Goal: Transaction & Acquisition: Book appointment/travel/reservation

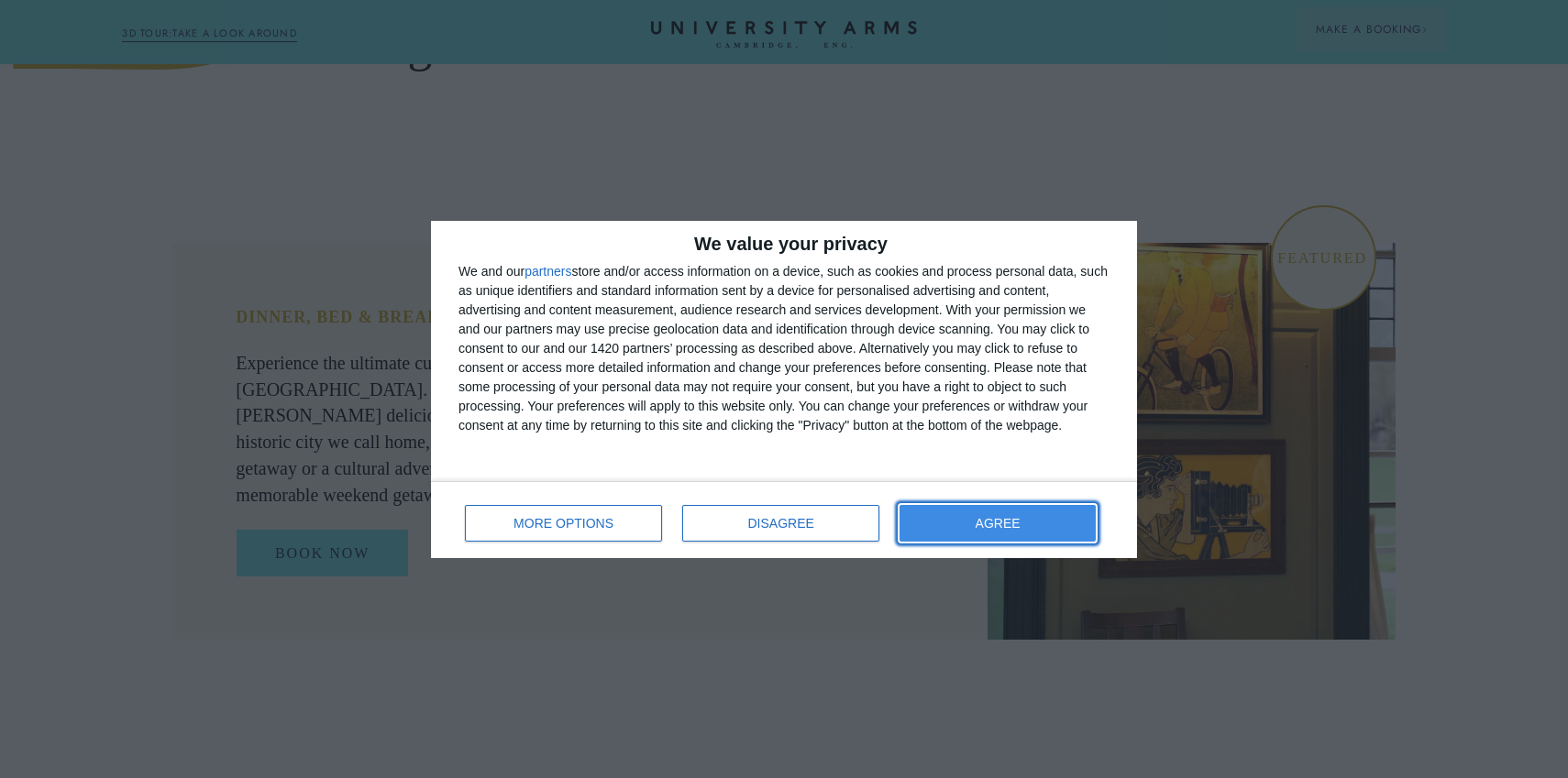
click at [973, 529] on button "AGREE" at bounding box center [997, 523] width 196 height 36
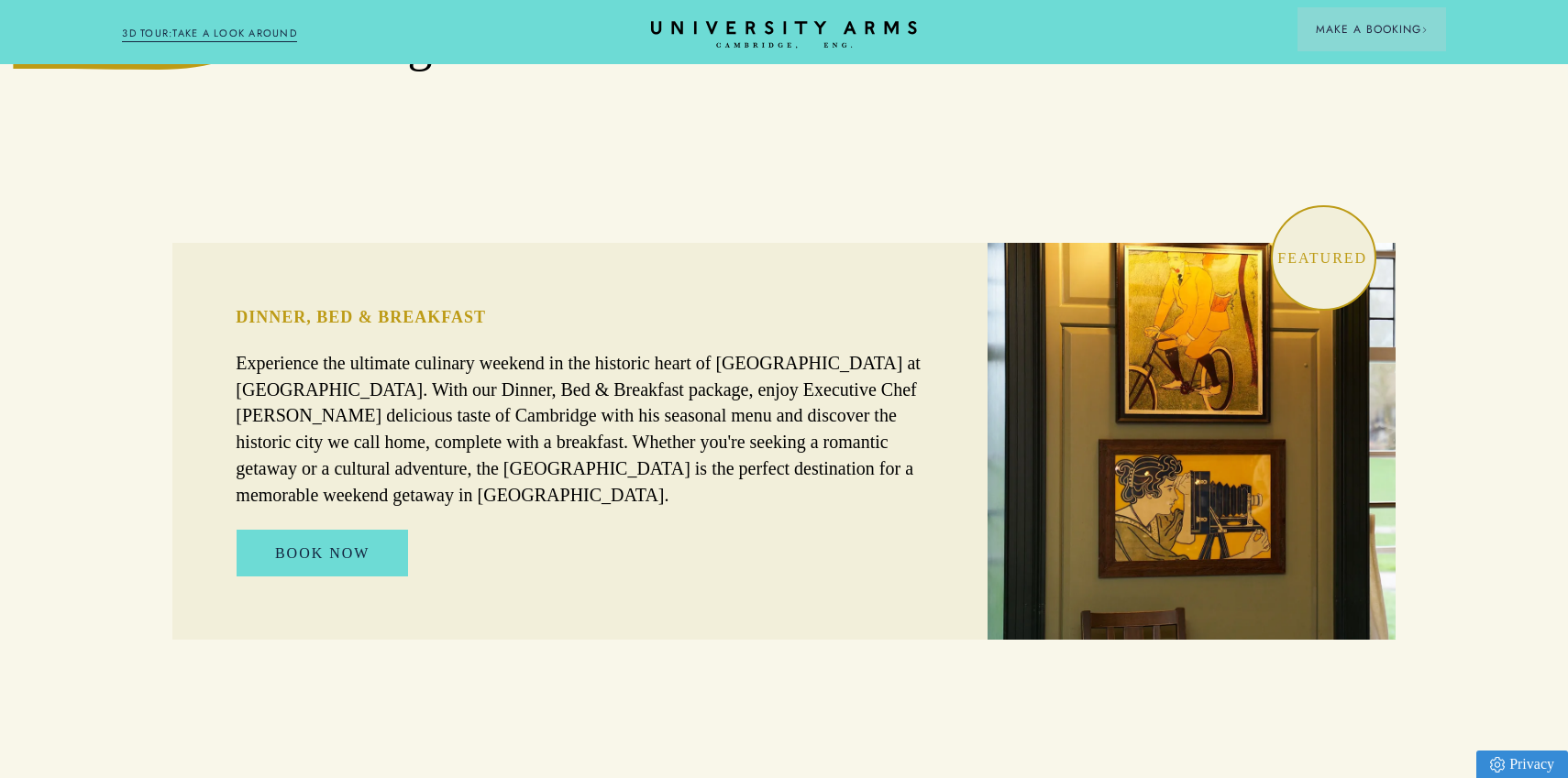
click at [631, 393] on p "Experience the ultimate culinary weekend in the historic heart of [GEOGRAPHIC_D…" at bounding box center [580, 429] width 688 height 159
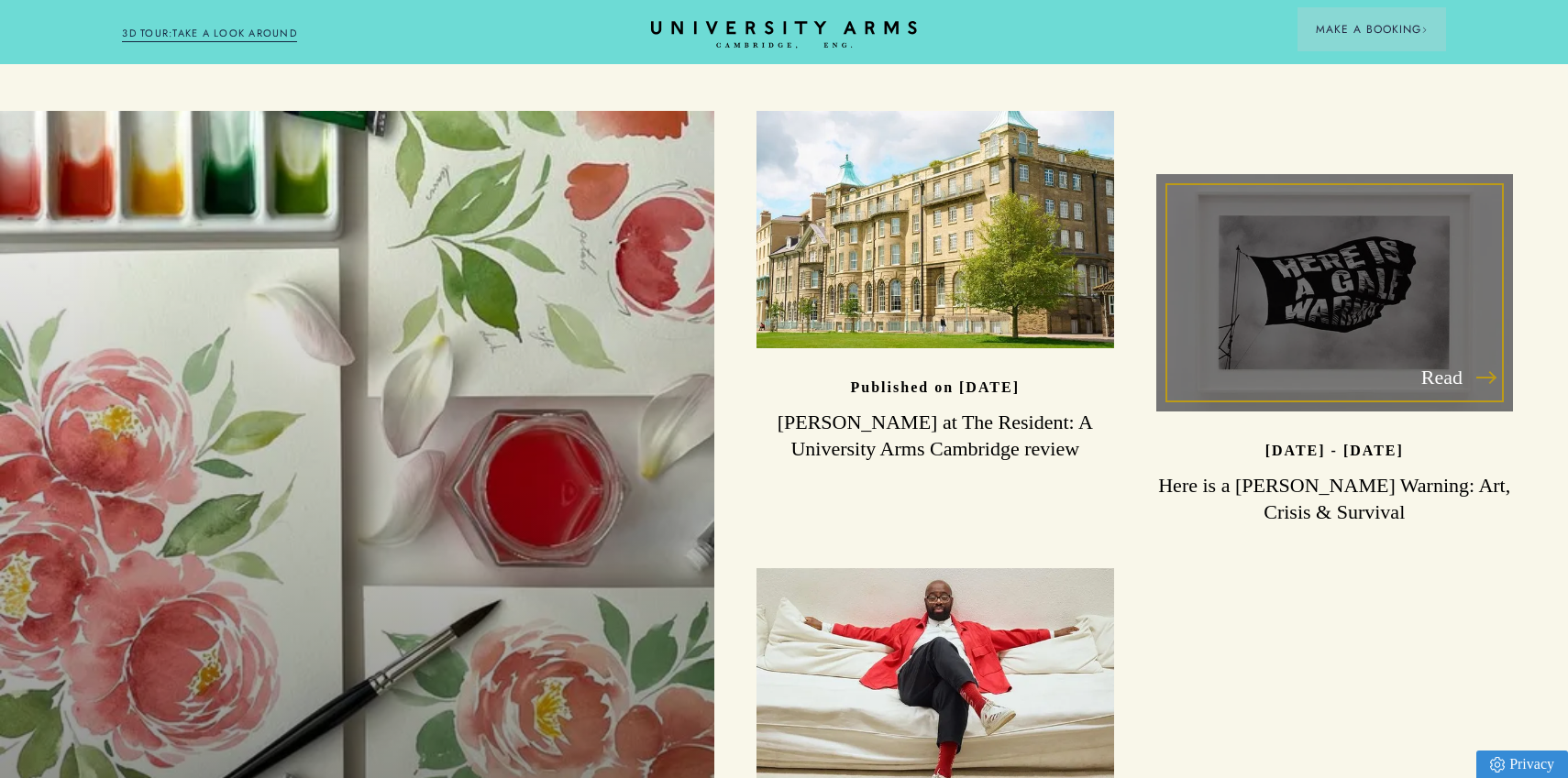
scroll to position [4955, 0]
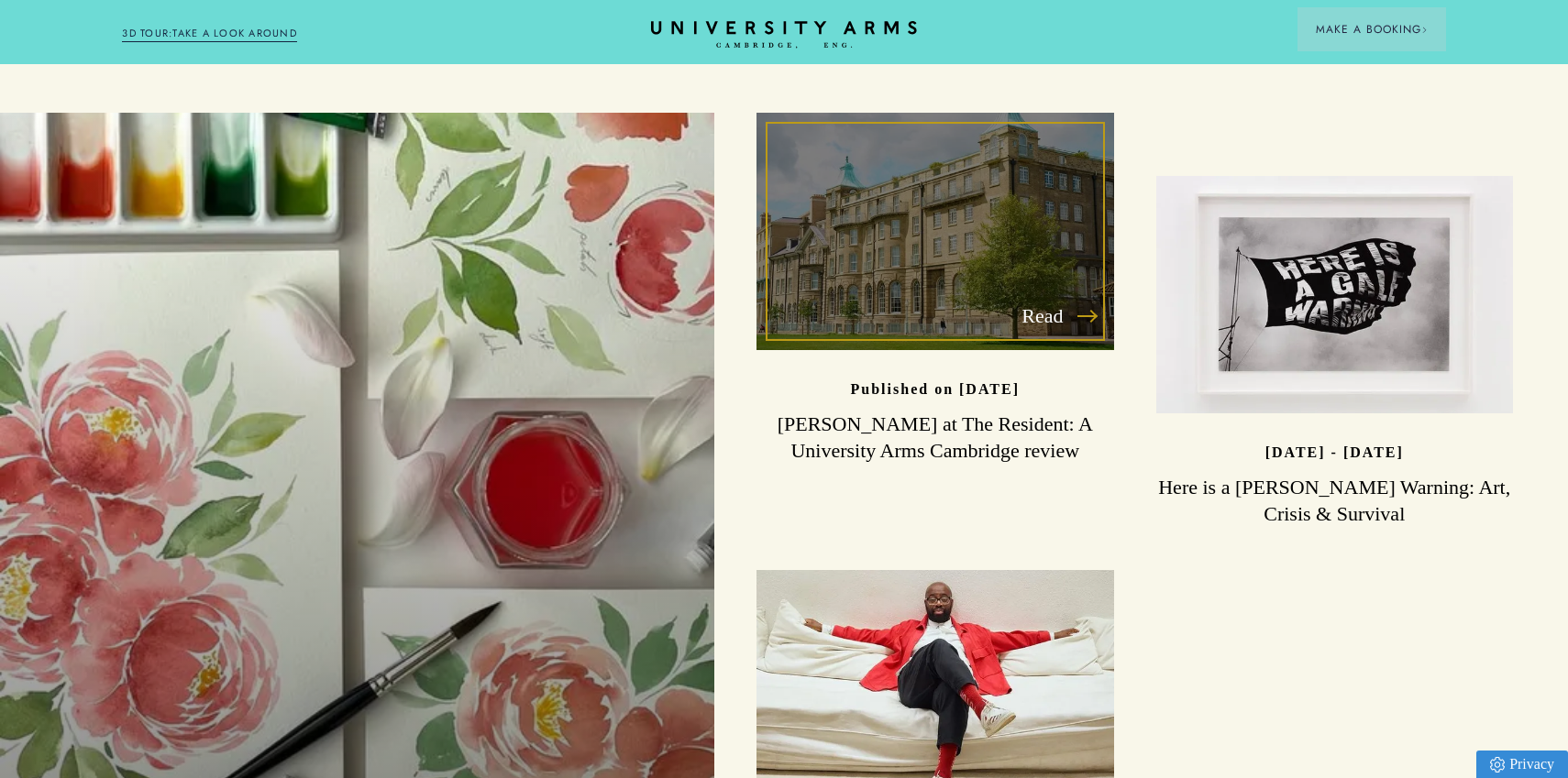
click at [1026, 300] on p "Read" at bounding box center [1057, 316] width 73 height 32
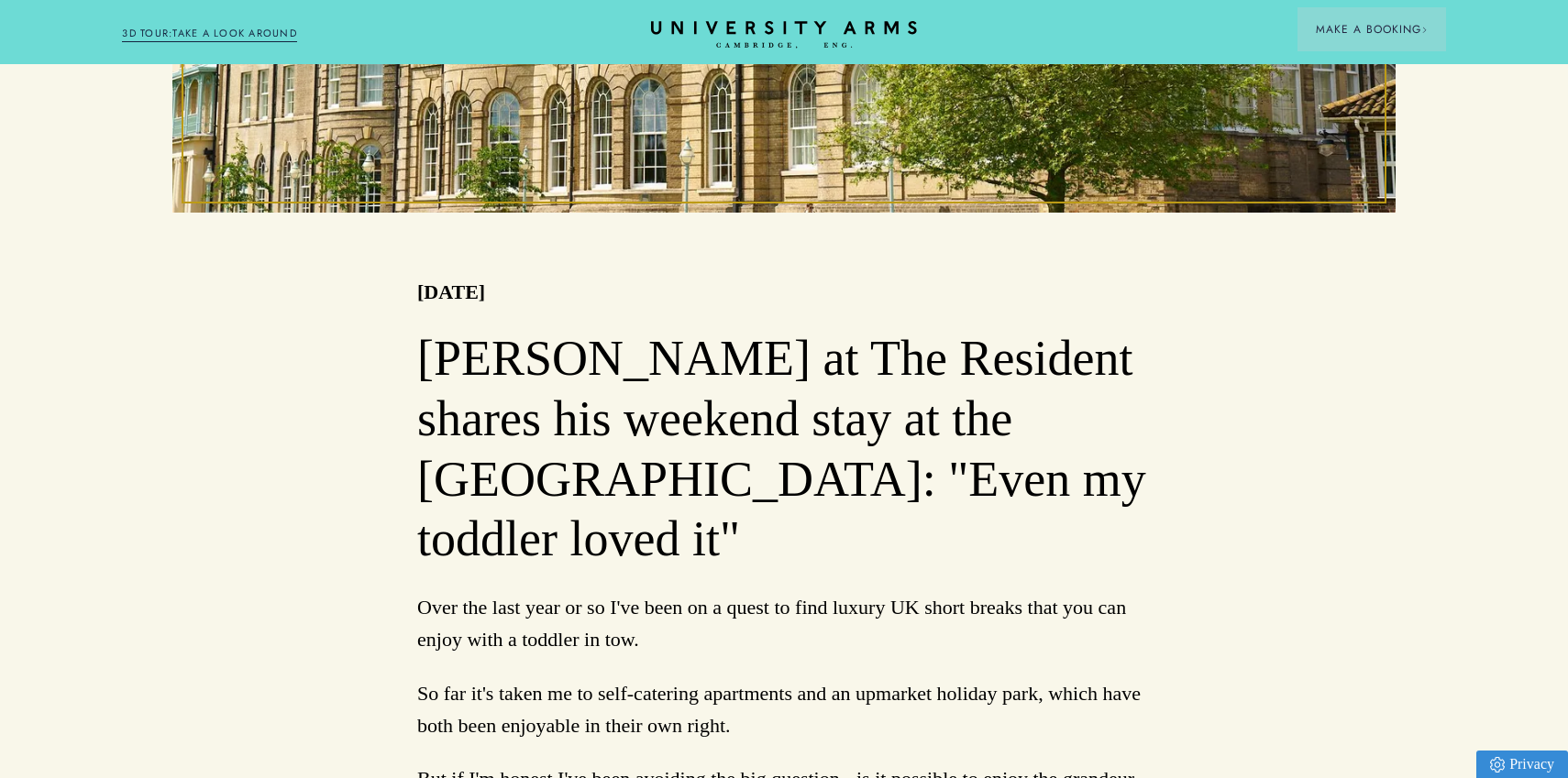
scroll to position [977, 0]
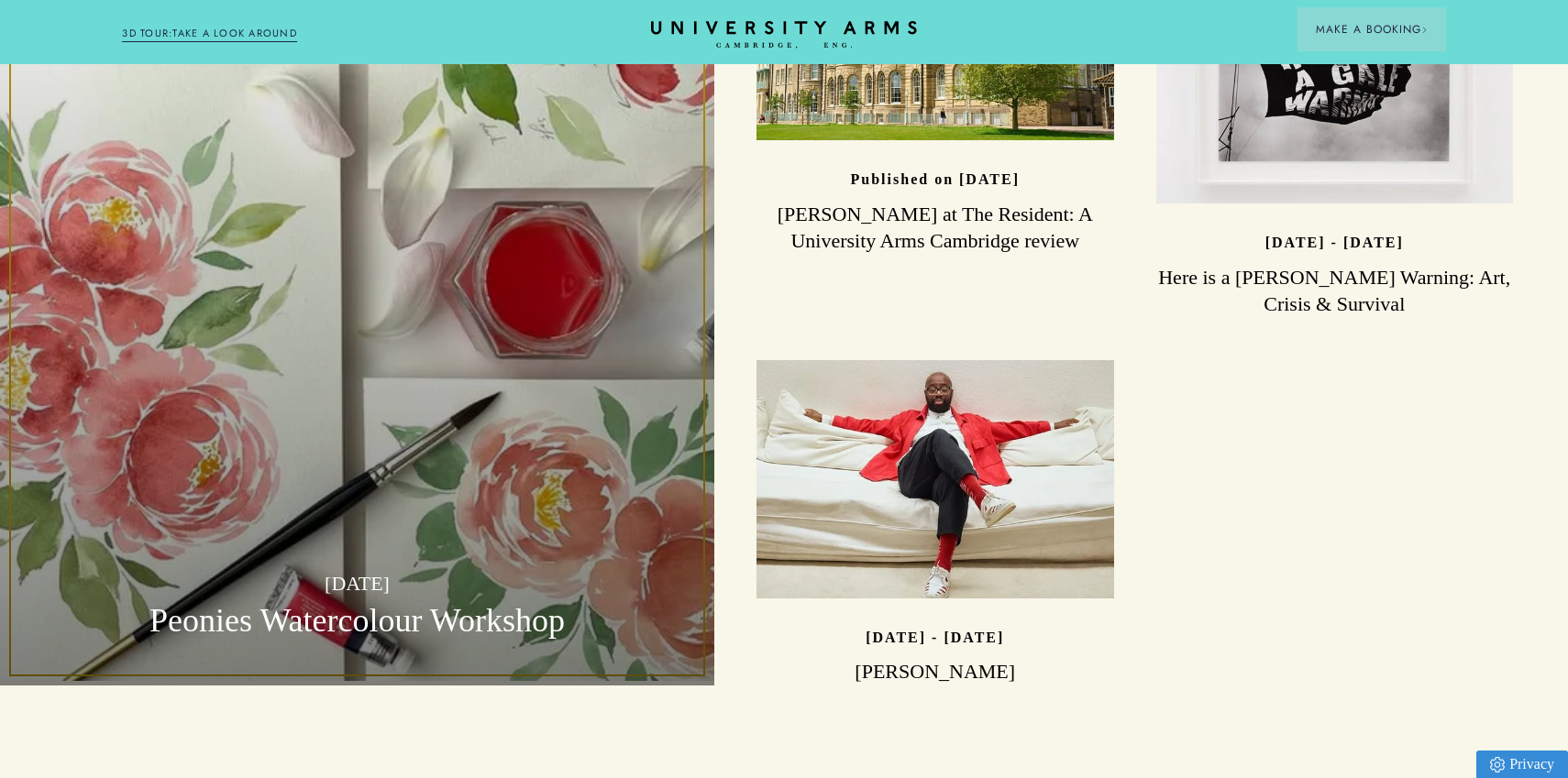
scroll to position [5167, 0]
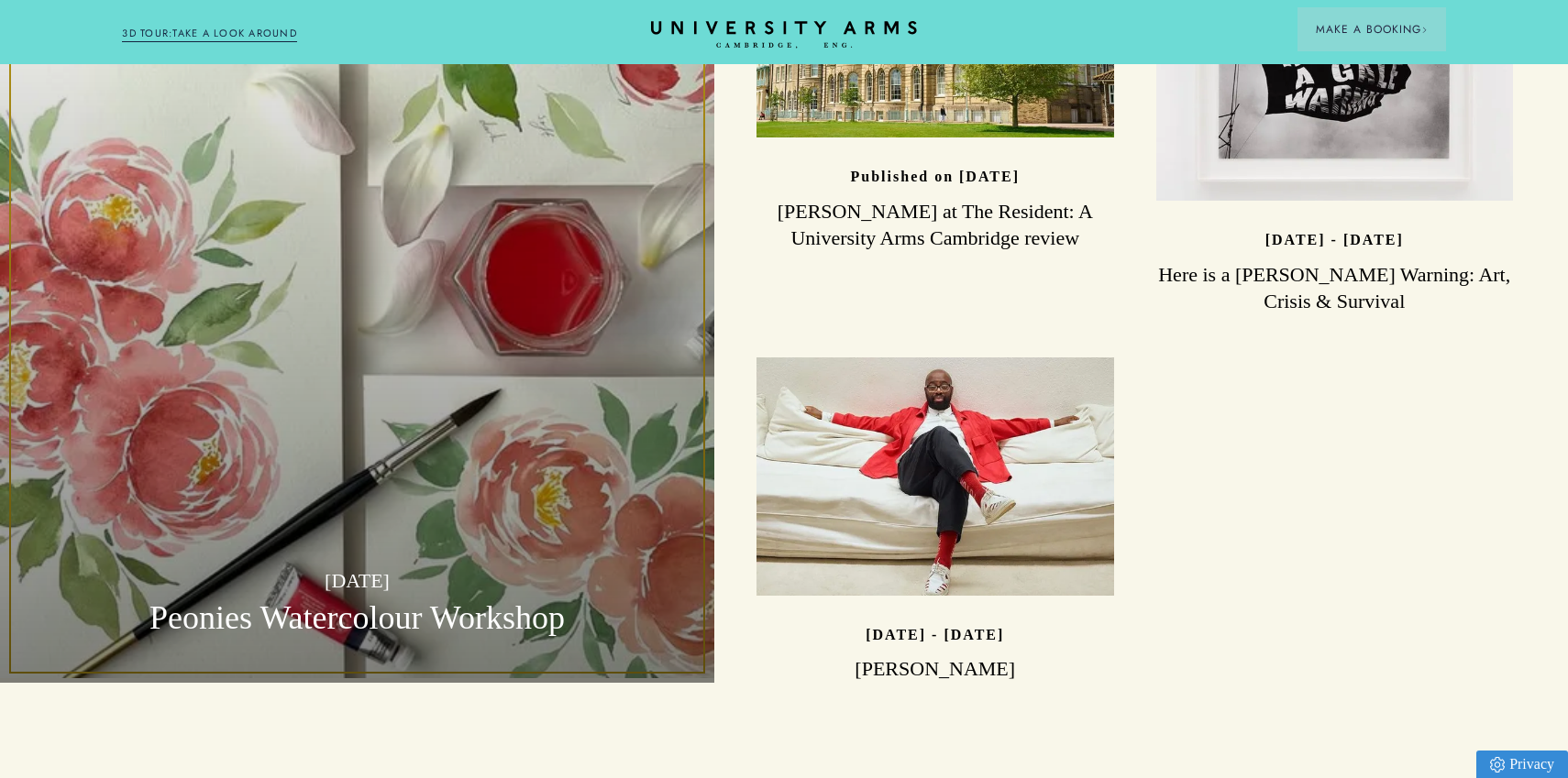
click at [447, 416] on div "[DATE] Peonies Watercolour Workshop" at bounding box center [357, 291] width 714 height 783
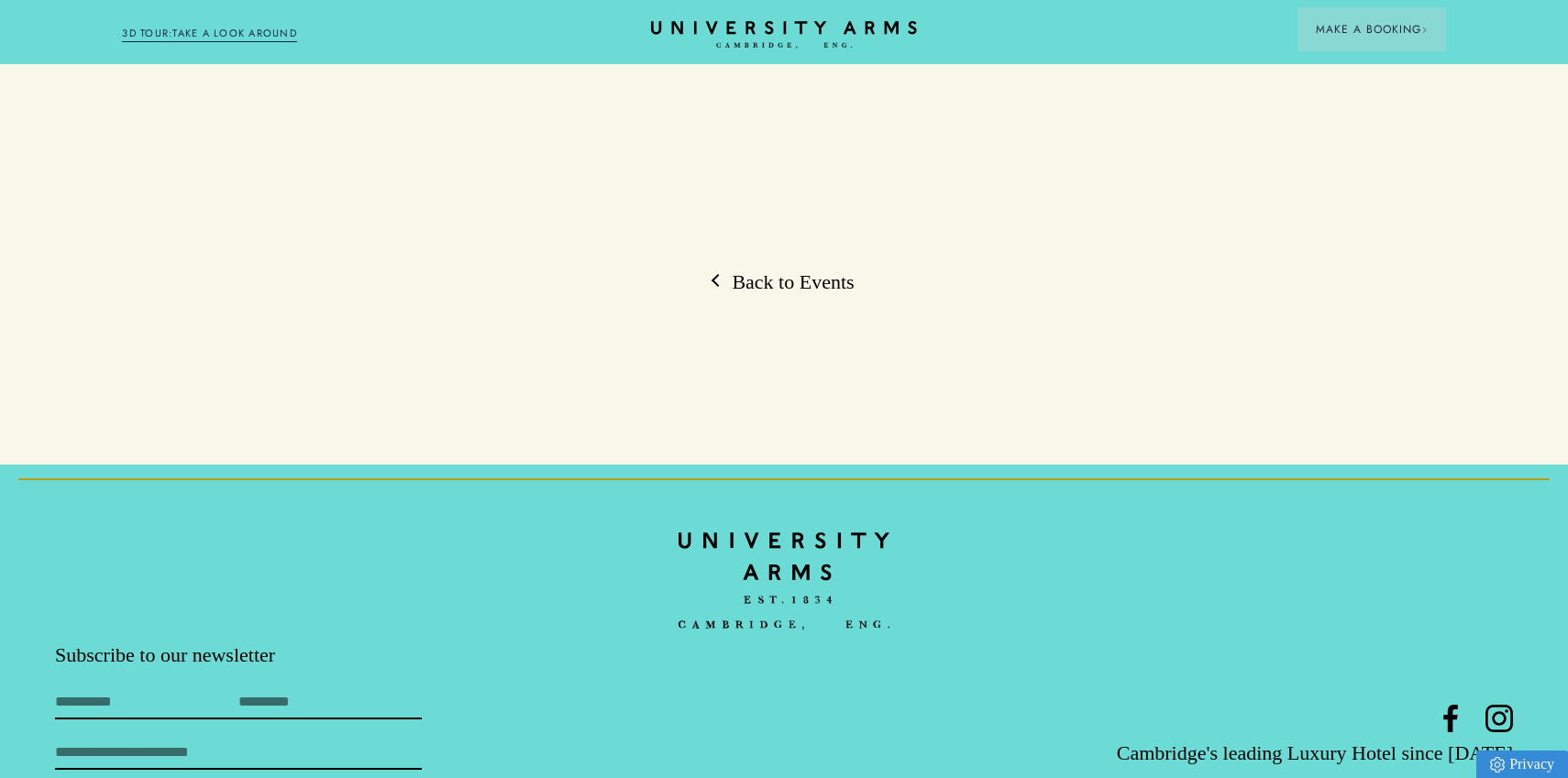
scroll to position [1957, 0]
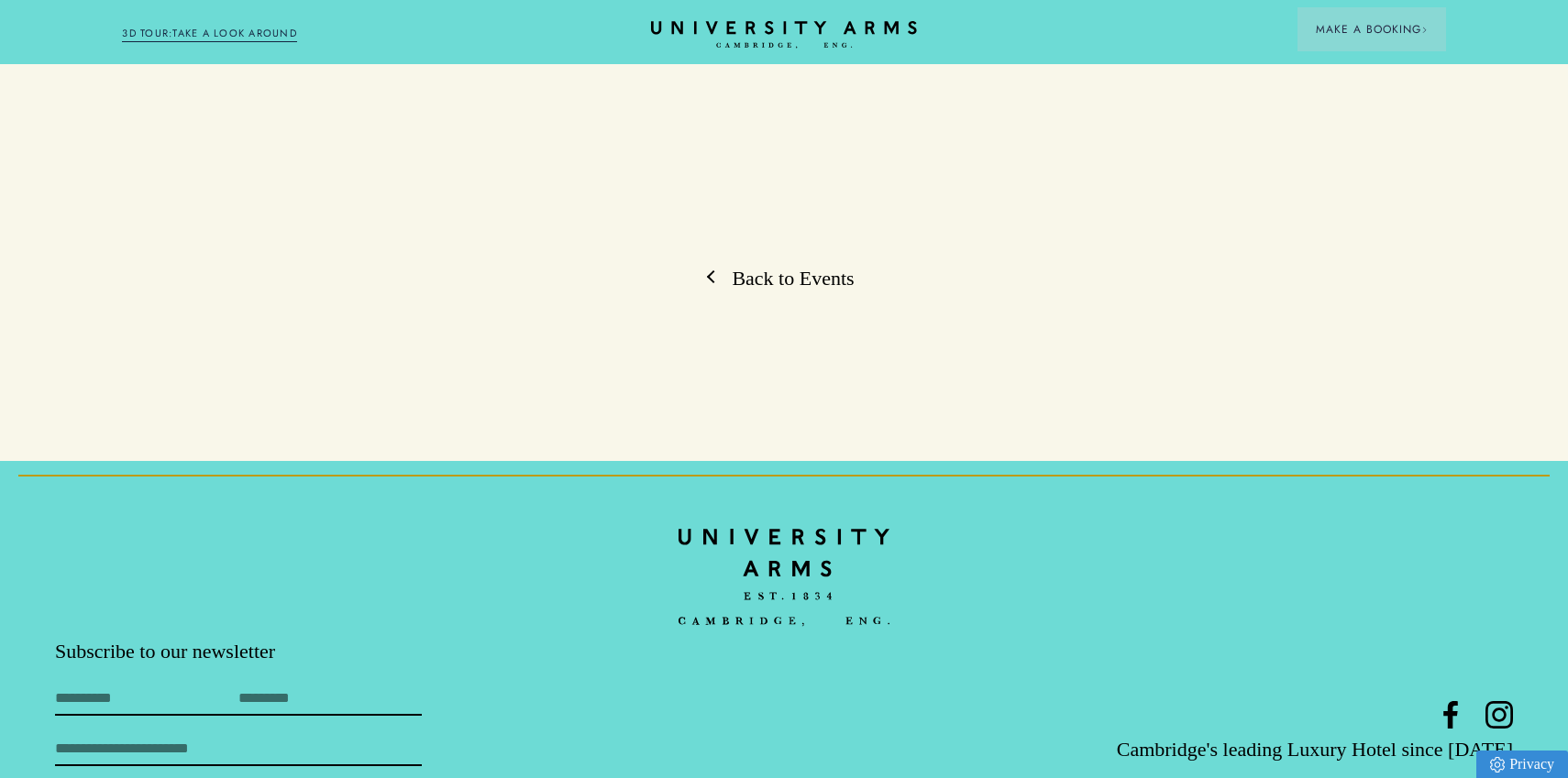
click at [791, 272] on link "Back to Events" at bounding box center [783, 279] width 140 height 28
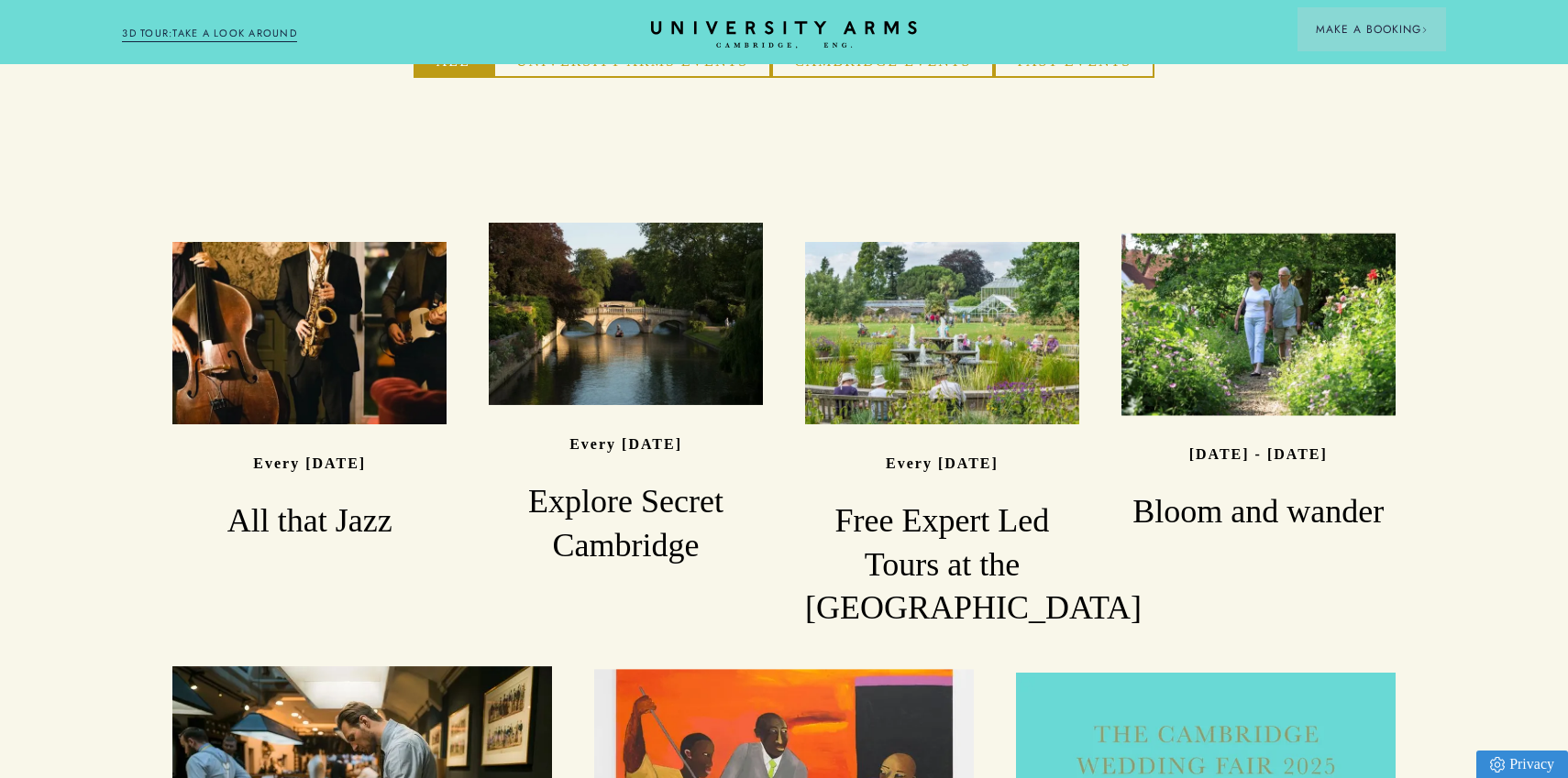
scroll to position [1366, 0]
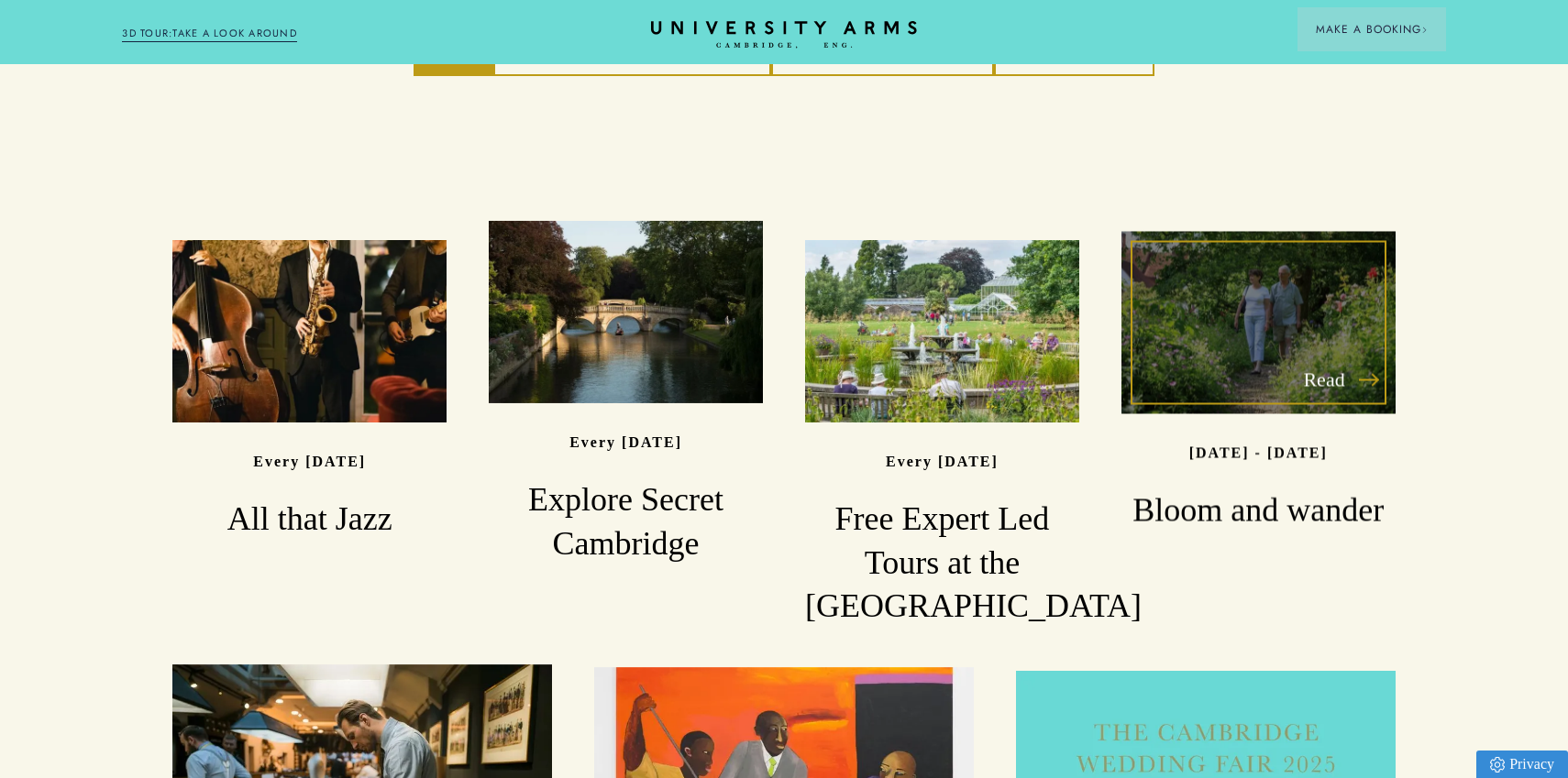
click at [1333, 245] on div "Read" at bounding box center [1258, 323] width 274 height 182
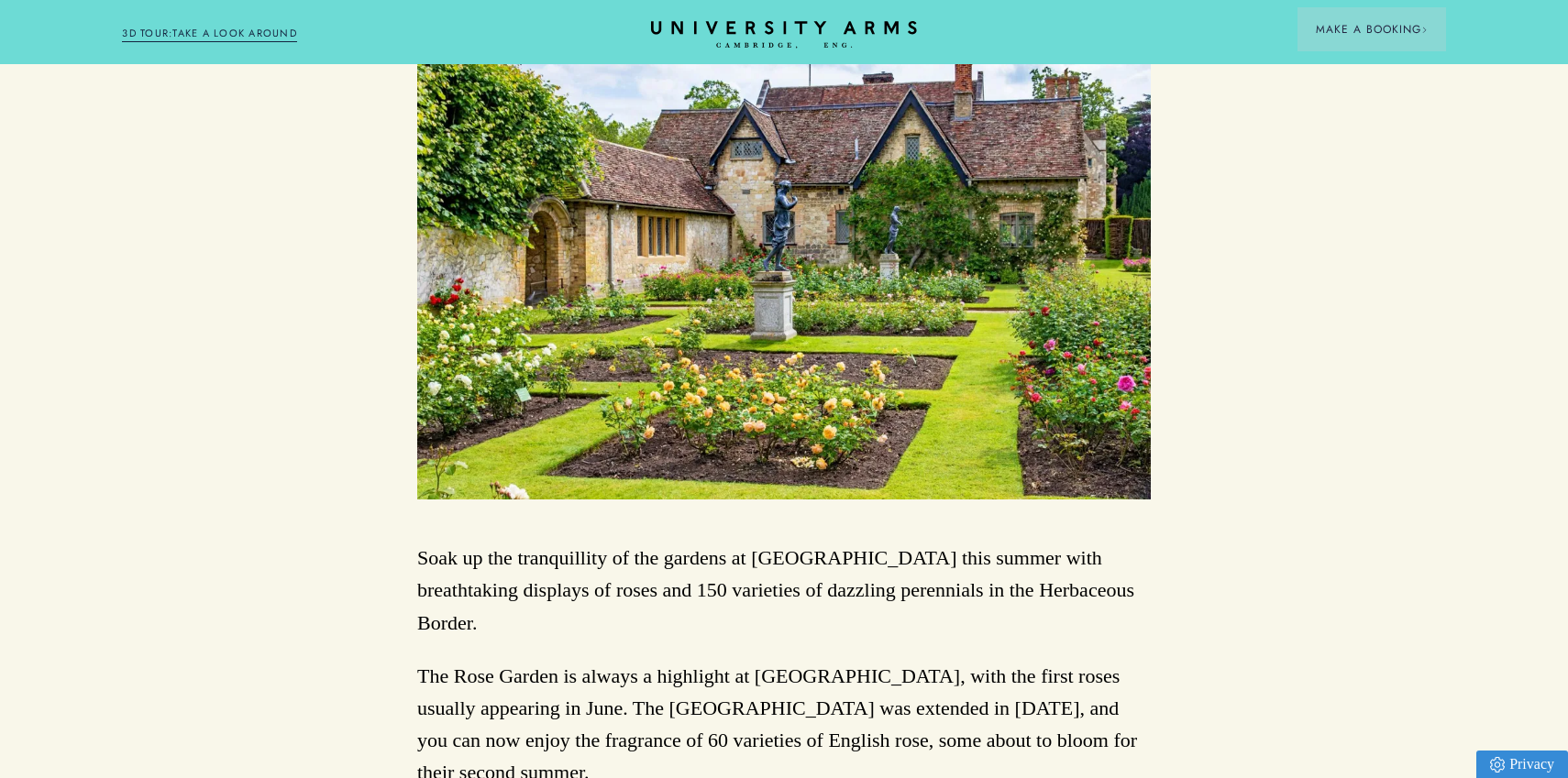
scroll to position [1953, 0]
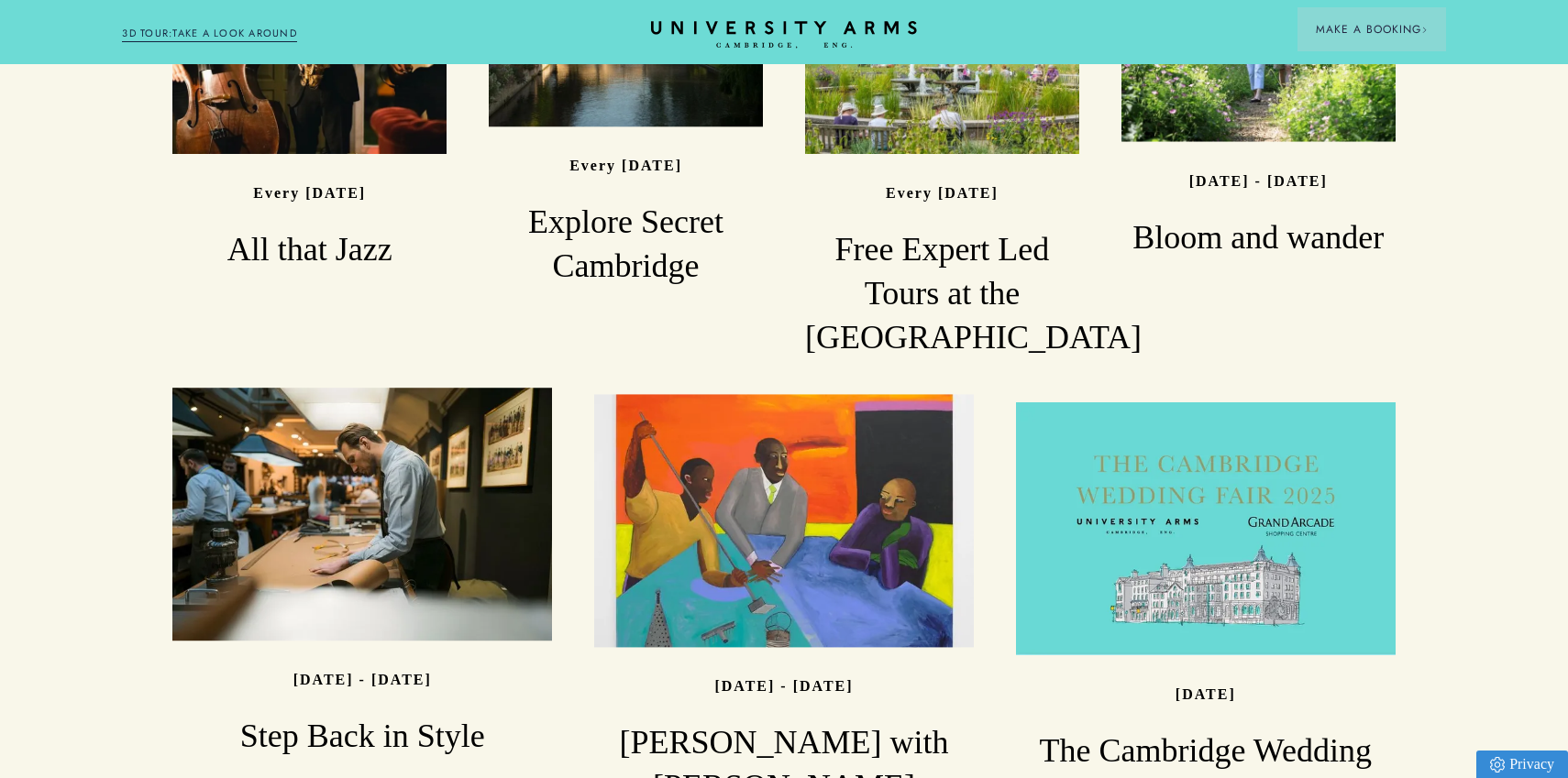
scroll to position [1621, 0]
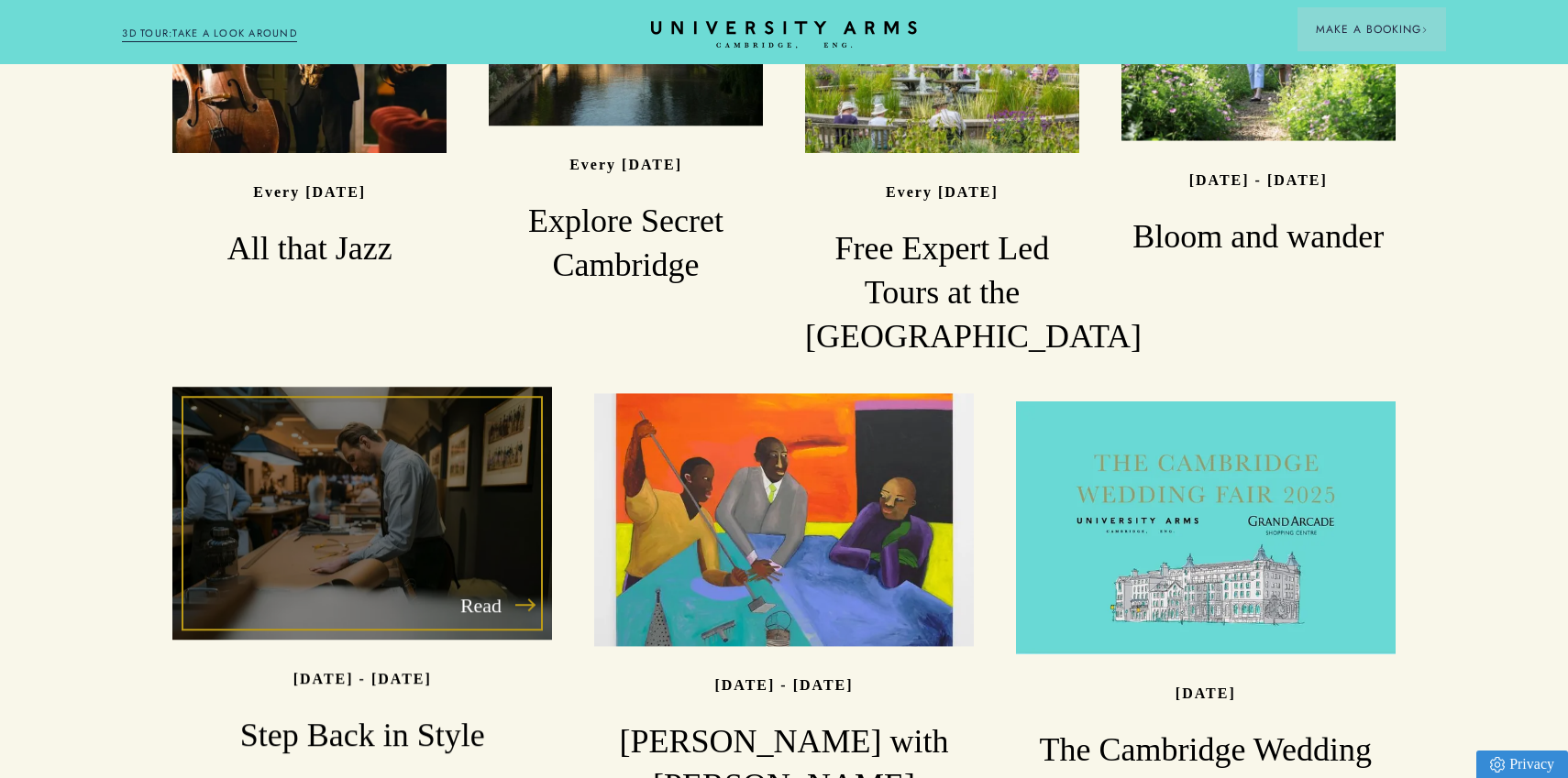
click at [417, 507] on div "Read" at bounding box center [362, 512] width 380 height 253
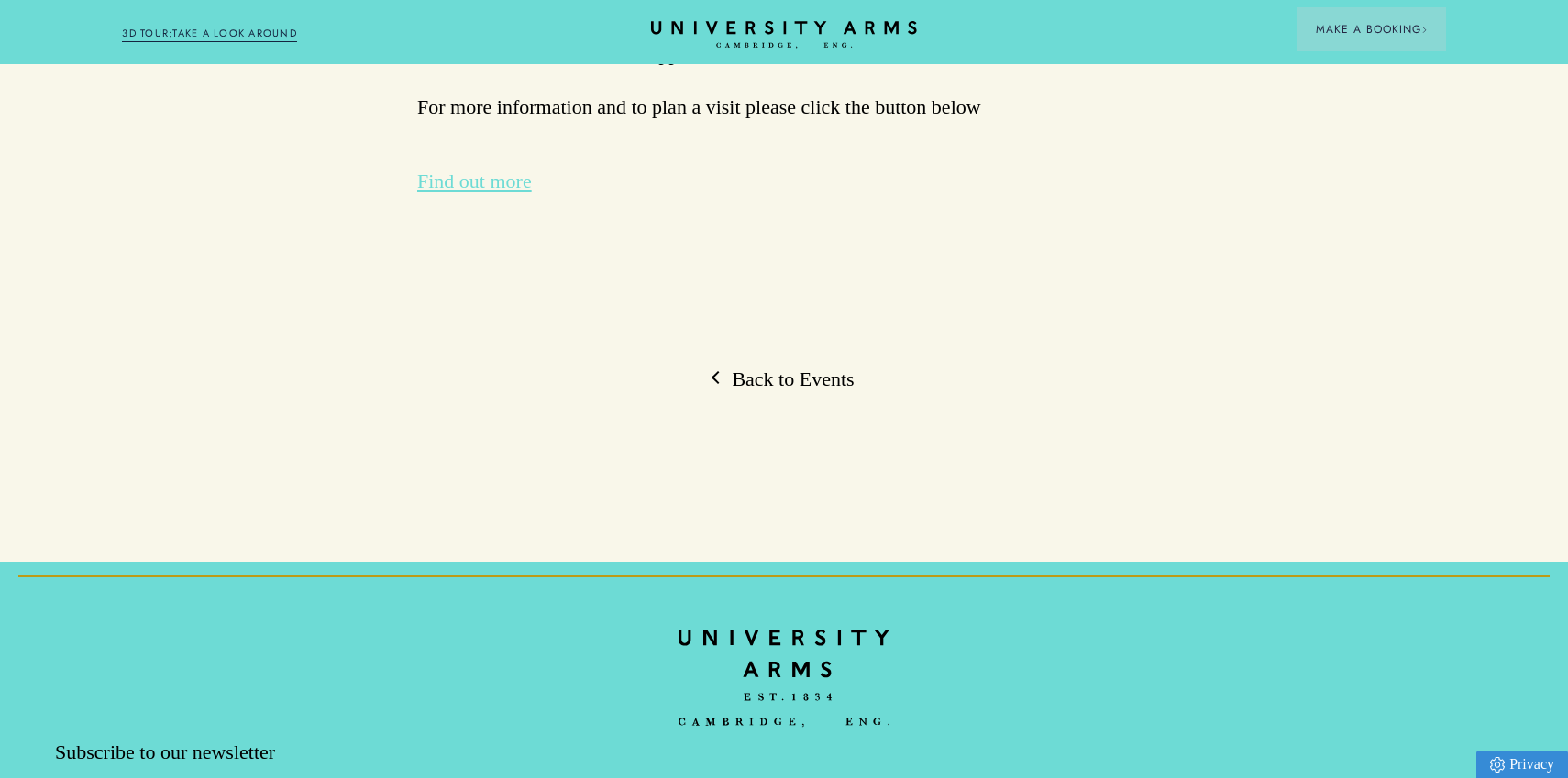
scroll to position [4935, 0]
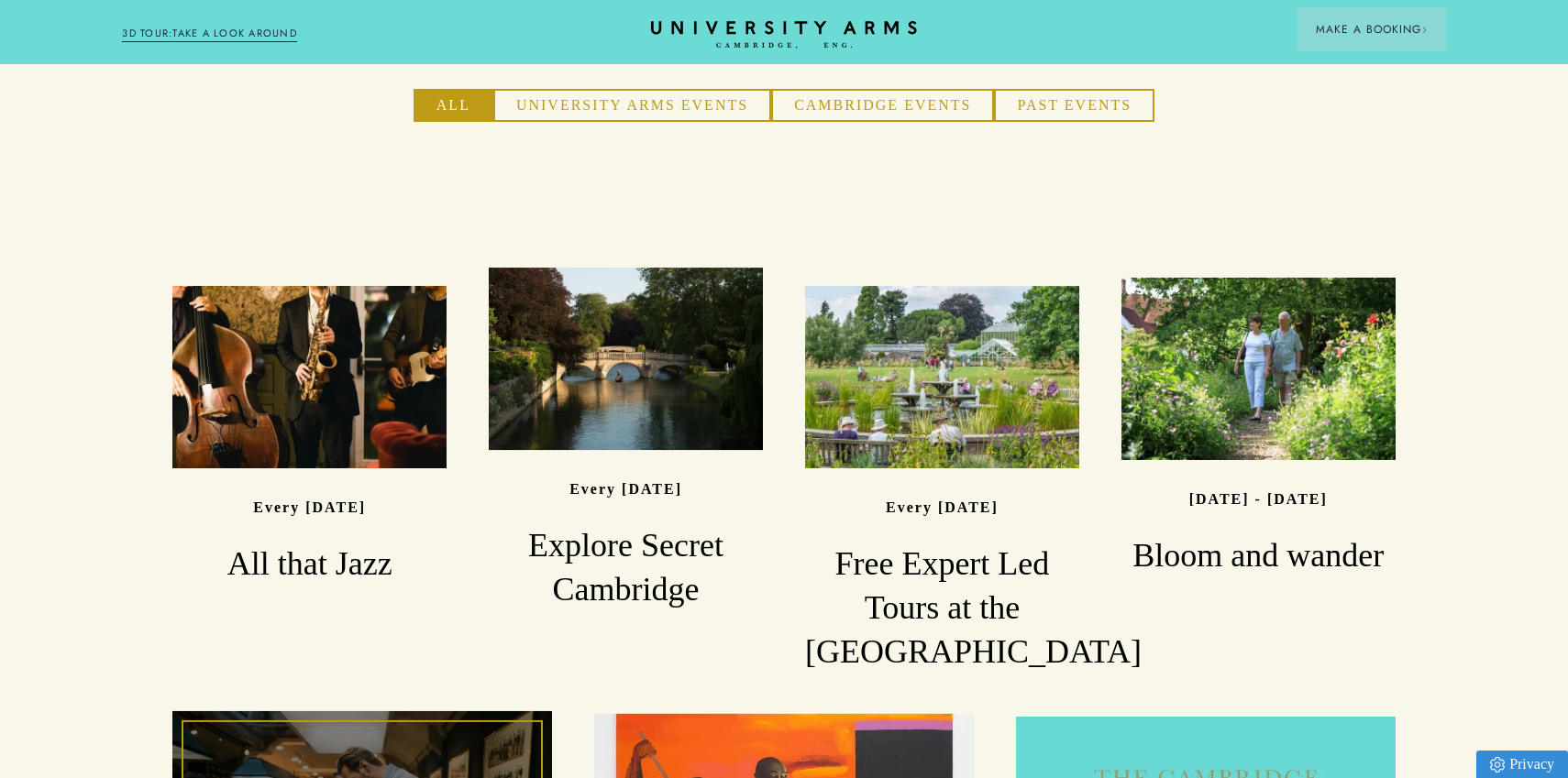
scroll to position [1299, 0]
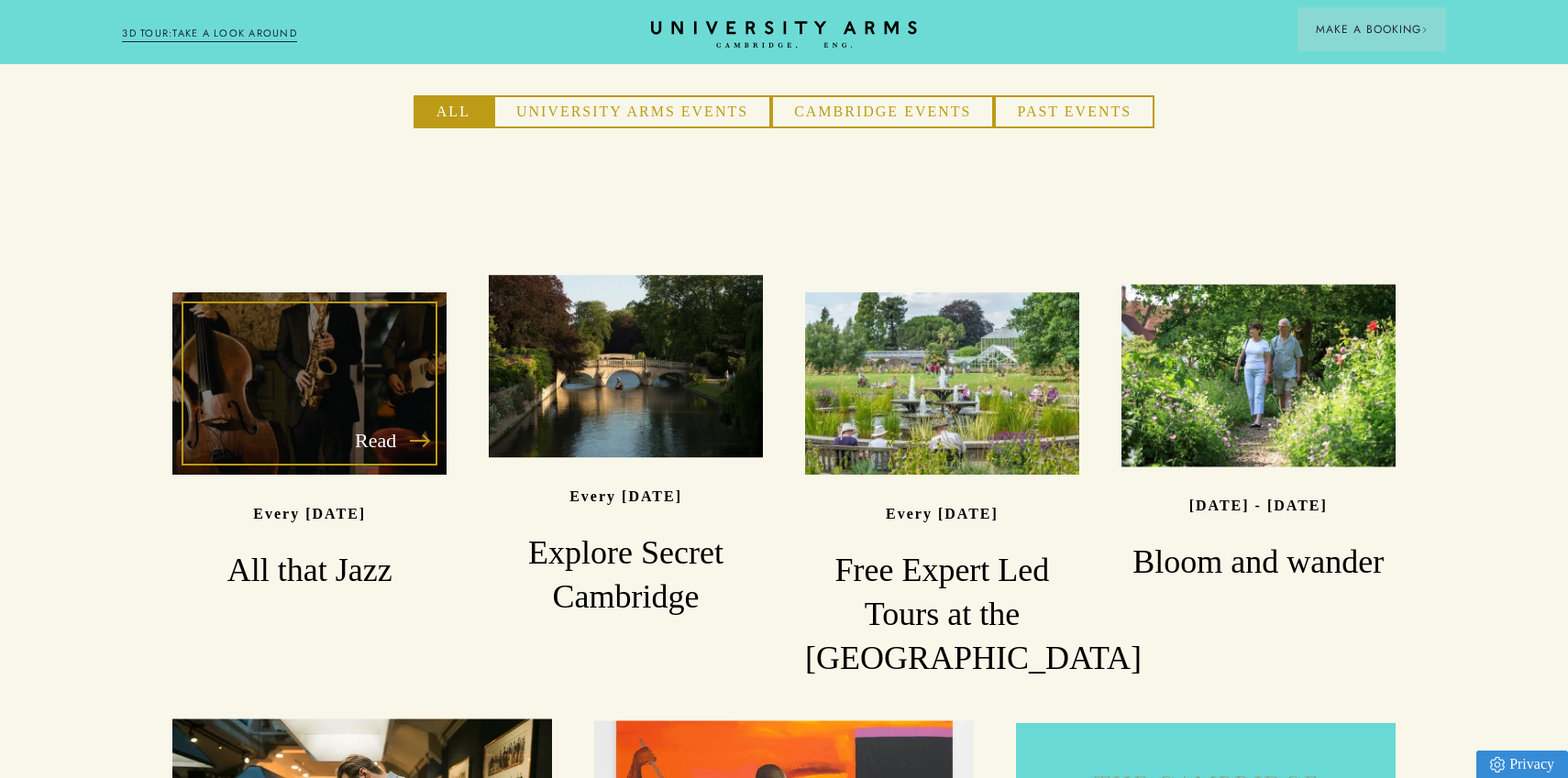
click at [303, 331] on div "Read" at bounding box center [309, 383] width 274 height 182
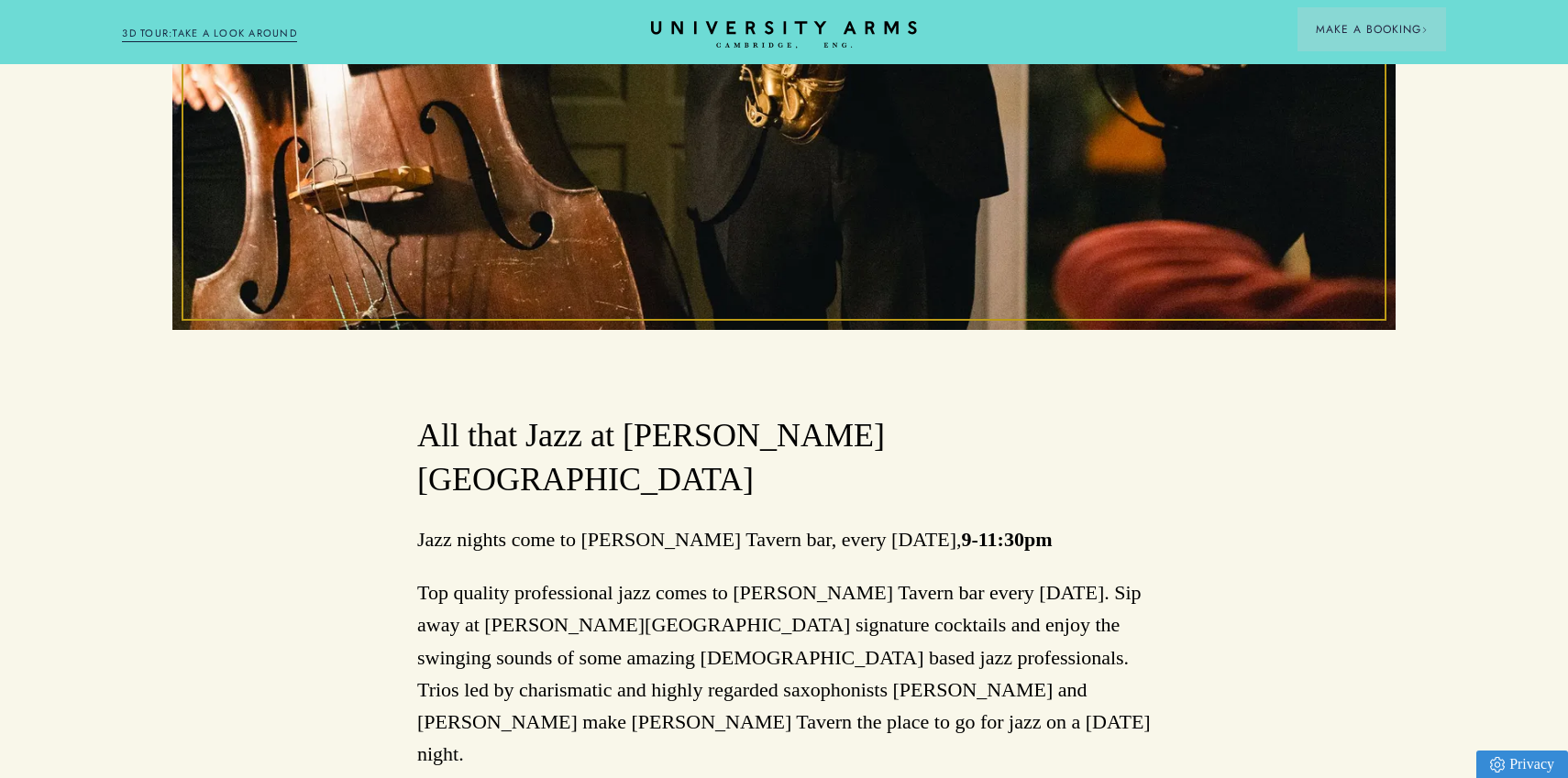
scroll to position [703, 0]
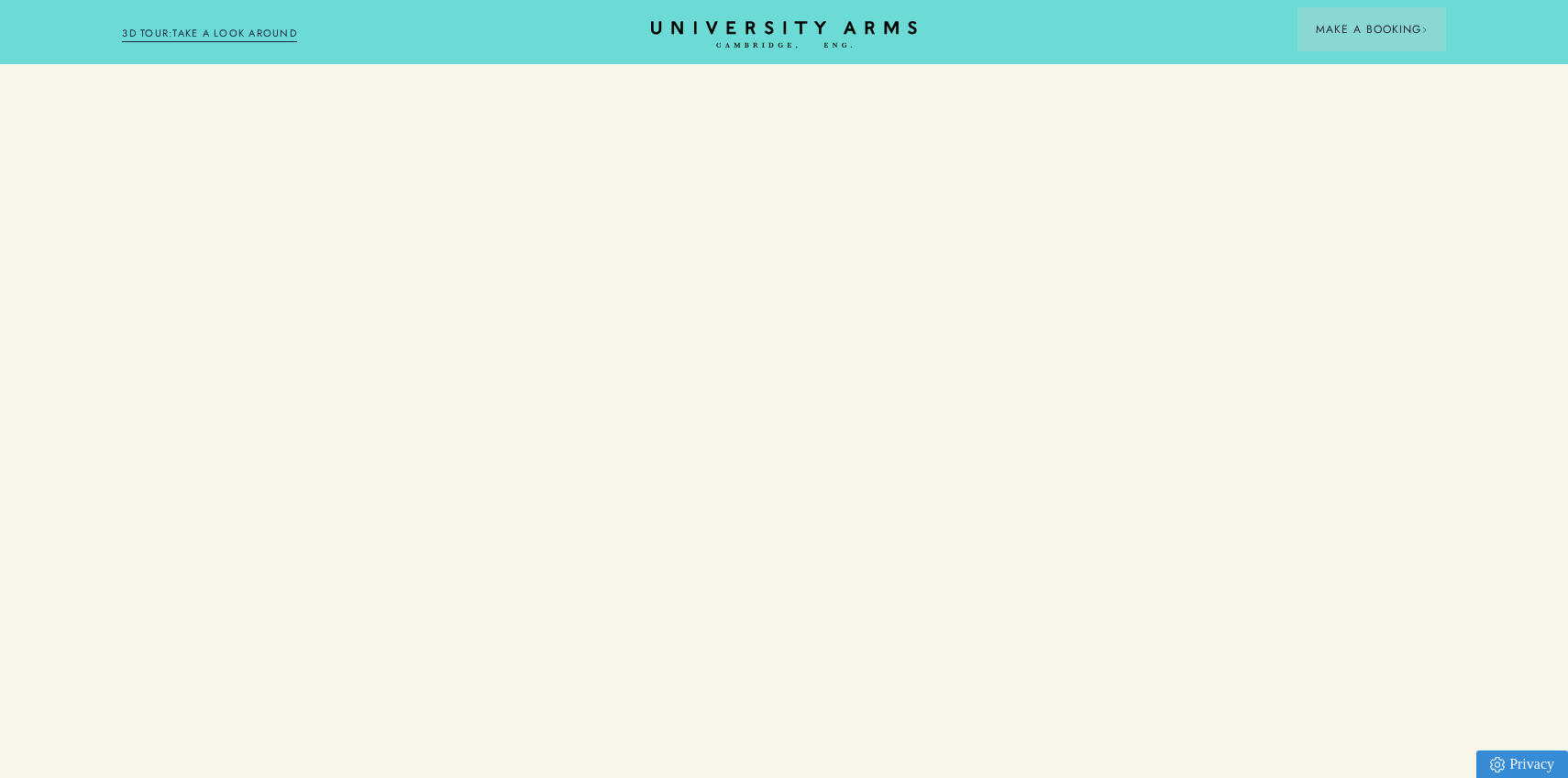
scroll to position [1299, 0]
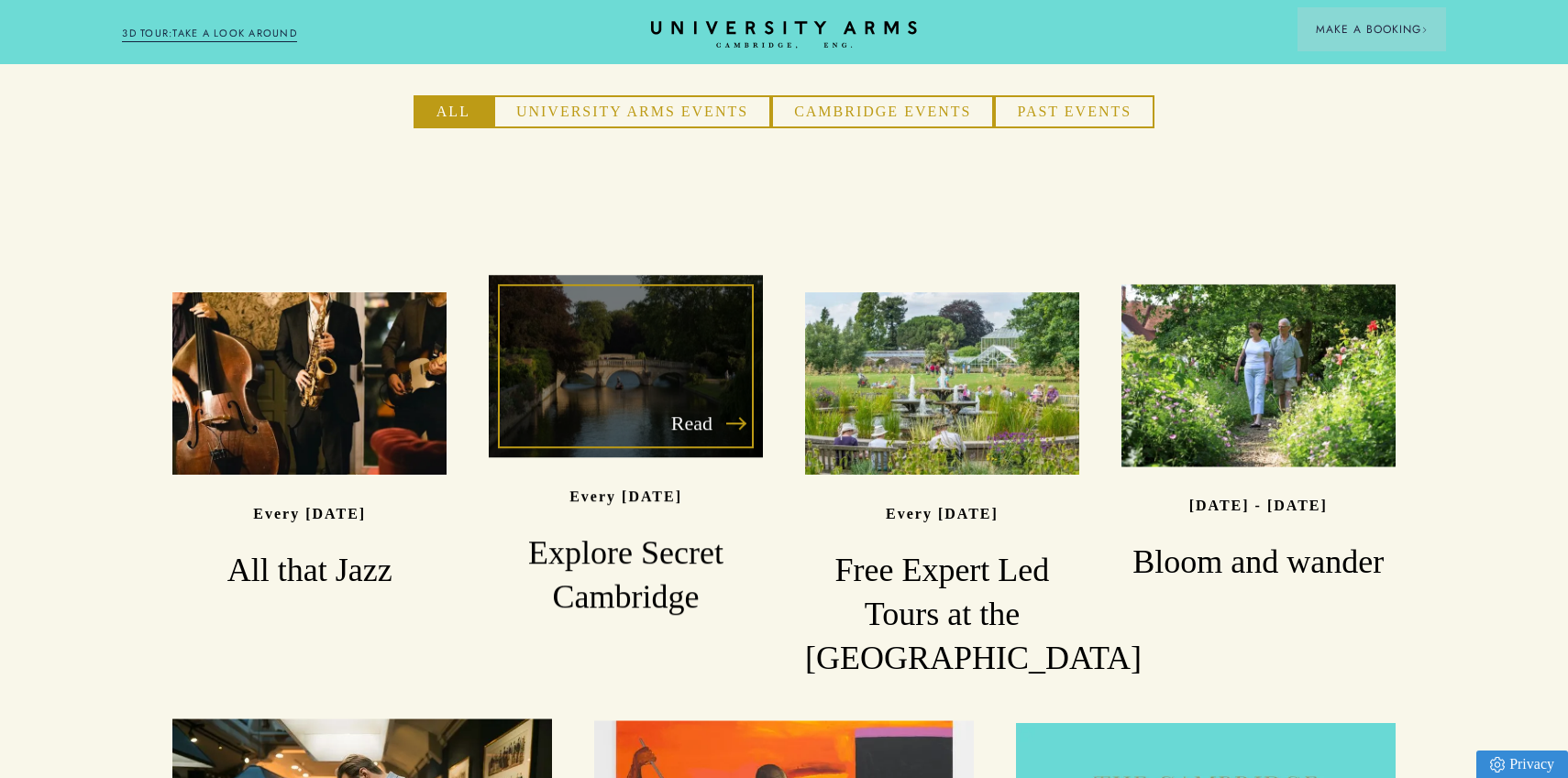
click at [668, 320] on div "Read" at bounding box center [625, 366] width 274 height 182
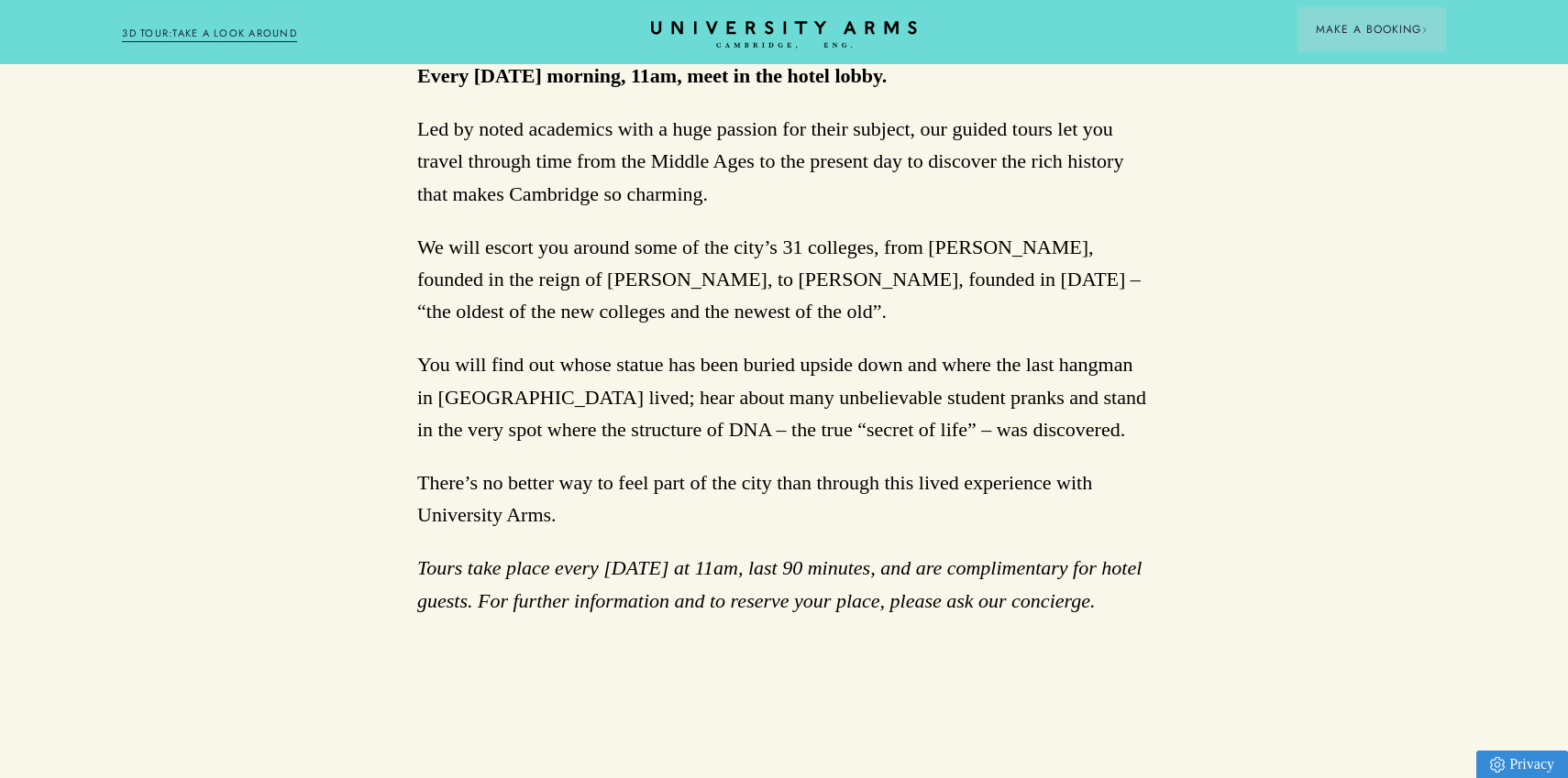
scroll to position [1149, 0]
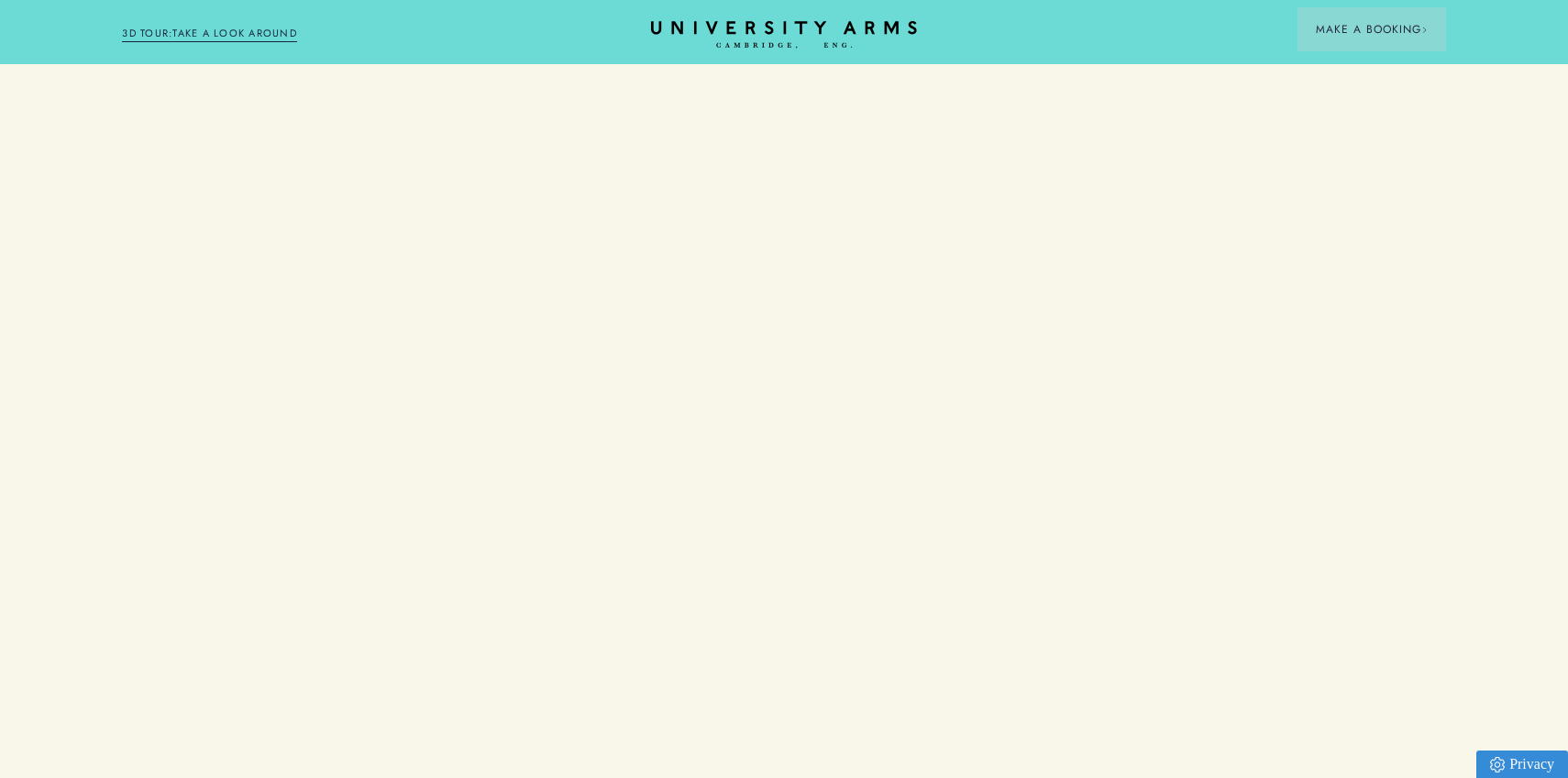
scroll to position [1299, 0]
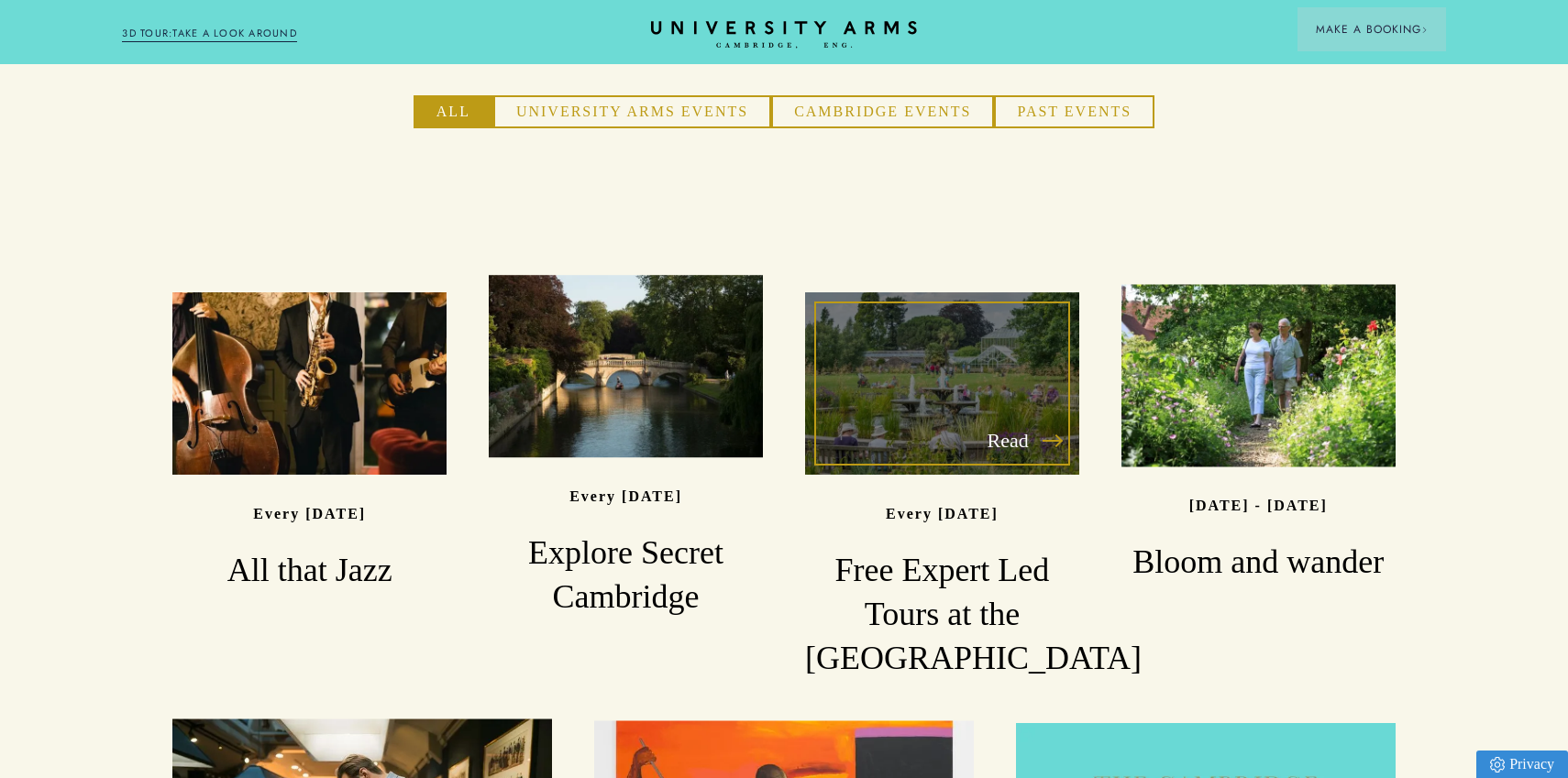
click at [975, 340] on div "Read" at bounding box center [941, 383] width 274 height 182
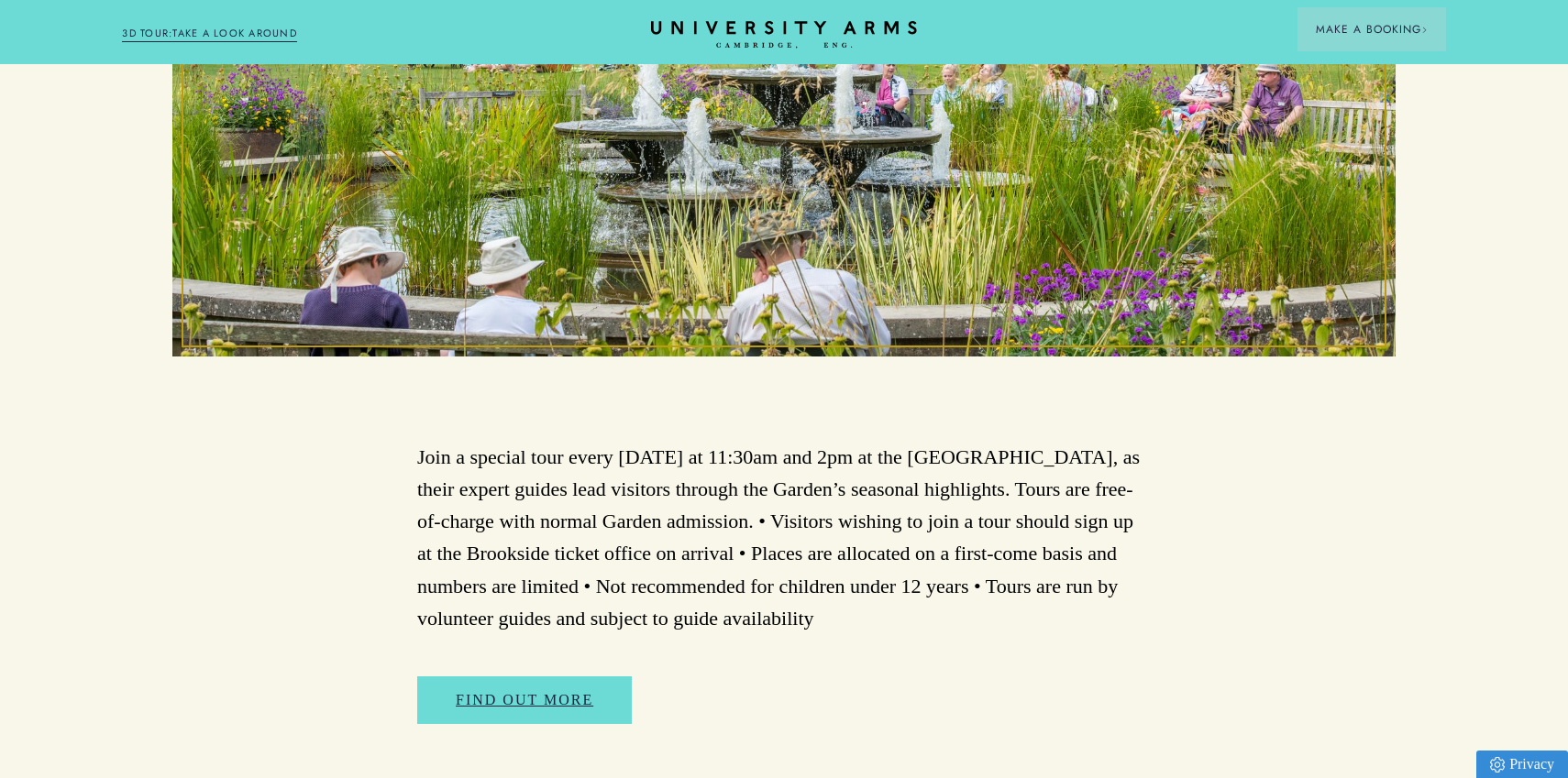
scroll to position [735, 0]
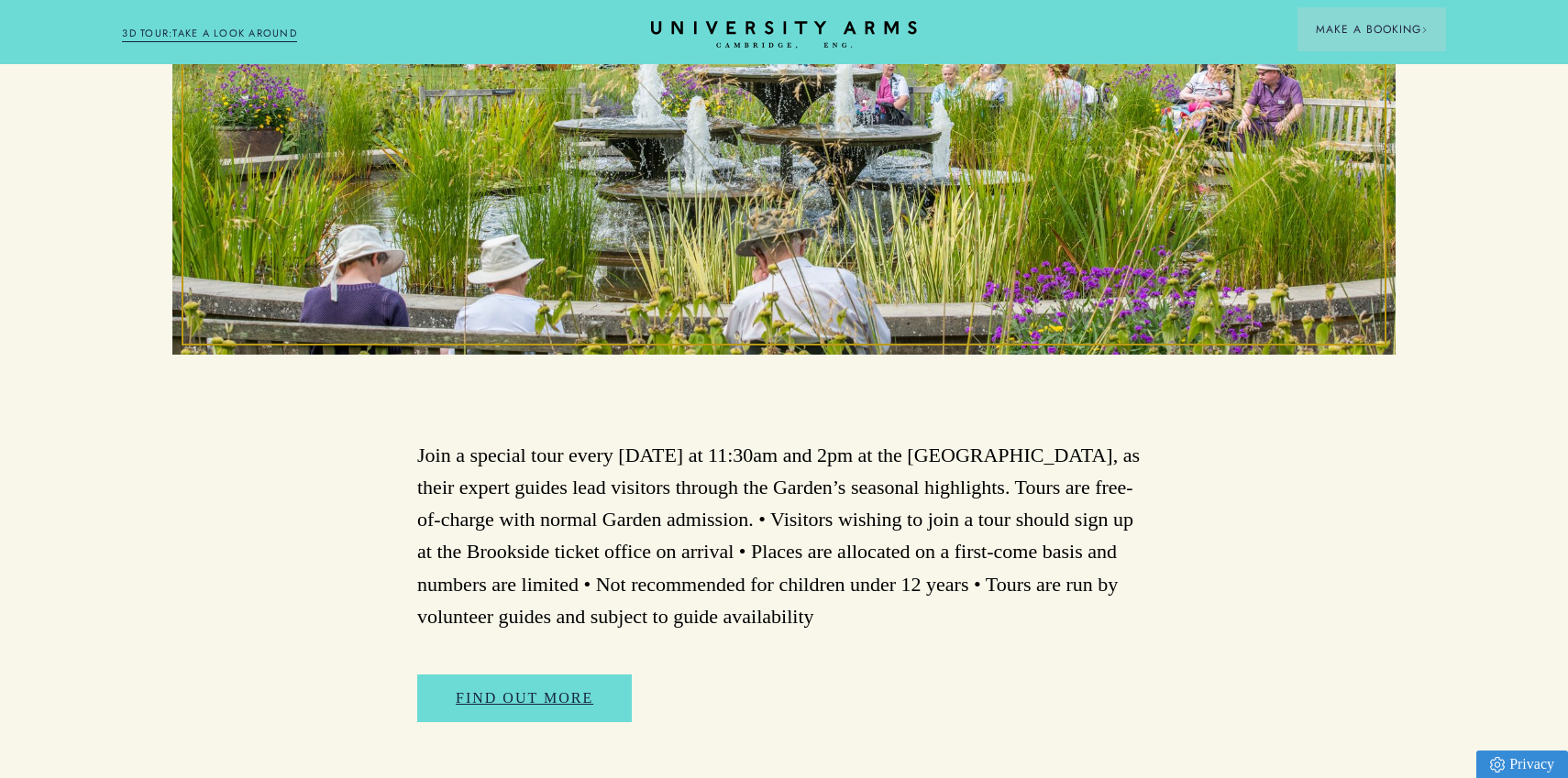
click at [729, 517] on p "Join a special tour every [DATE] at 11:30am and 2pm at the [GEOGRAPHIC_DATA], a…" at bounding box center [784, 536] width 734 height 193
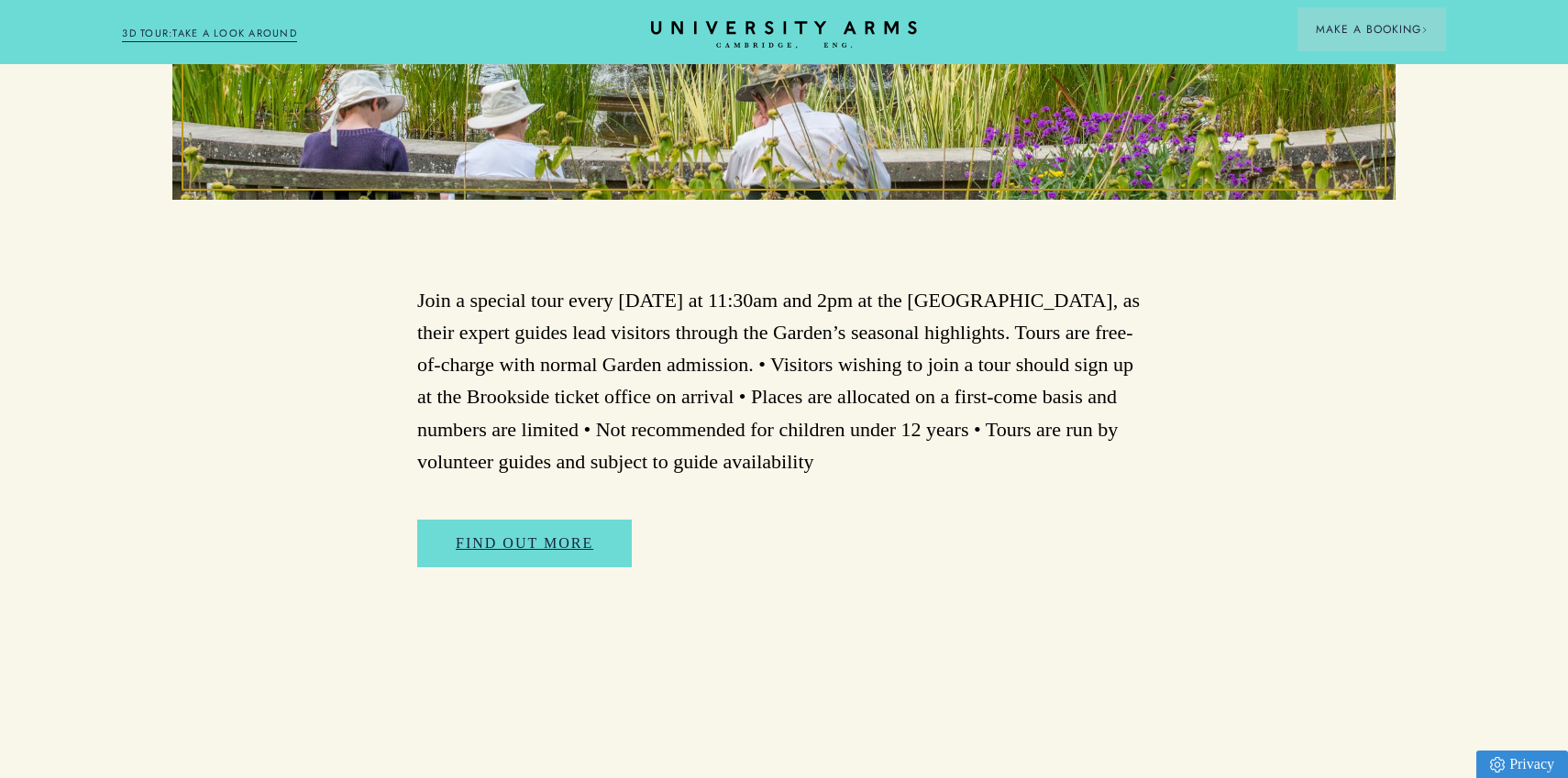
scroll to position [891, 0]
click at [836, 408] on p "Join a special tour every [DATE] at 11:30am and 2pm at the [GEOGRAPHIC_DATA], a…" at bounding box center [784, 380] width 734 height 193
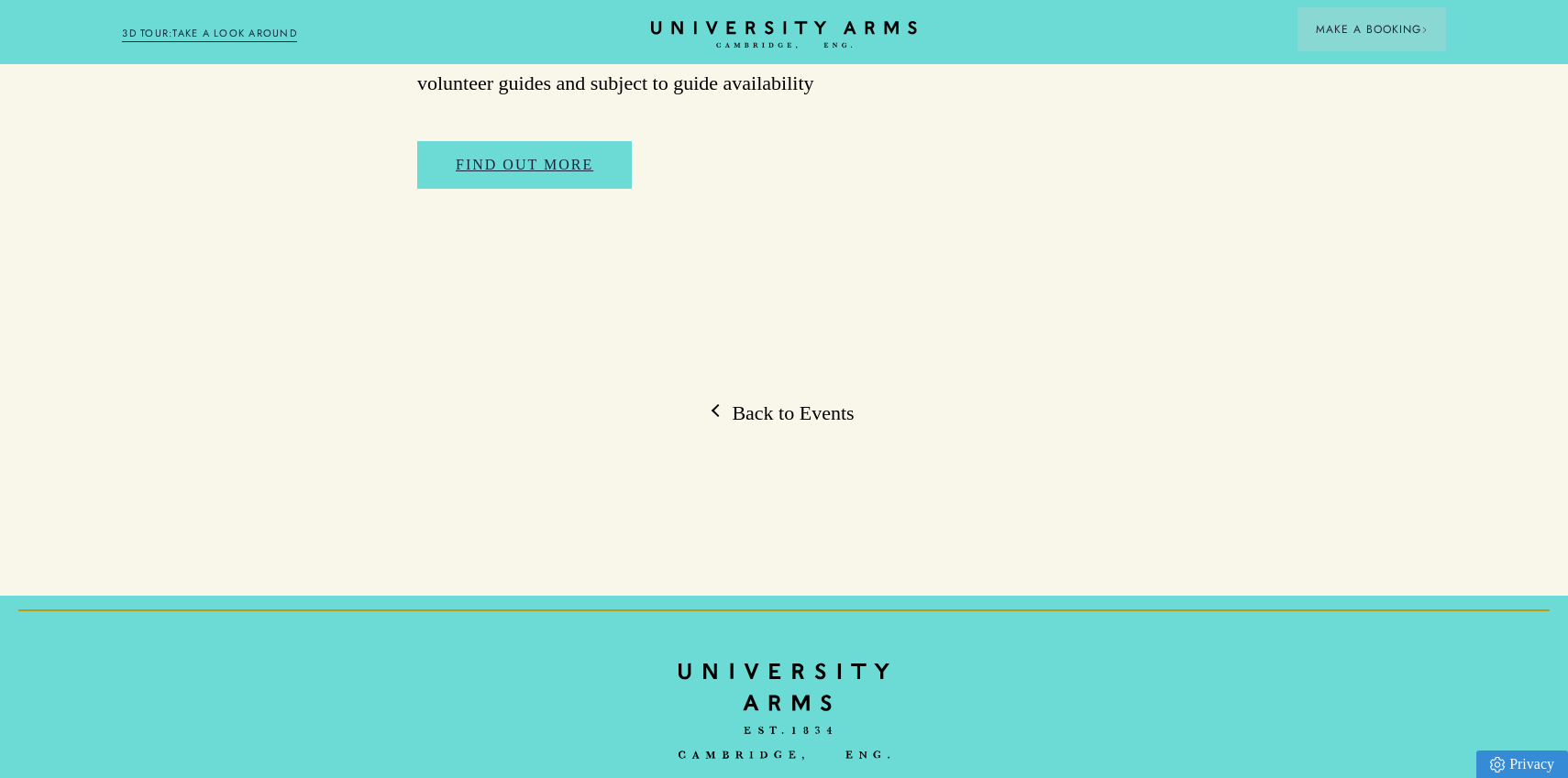
scroll to position [1604, 0]
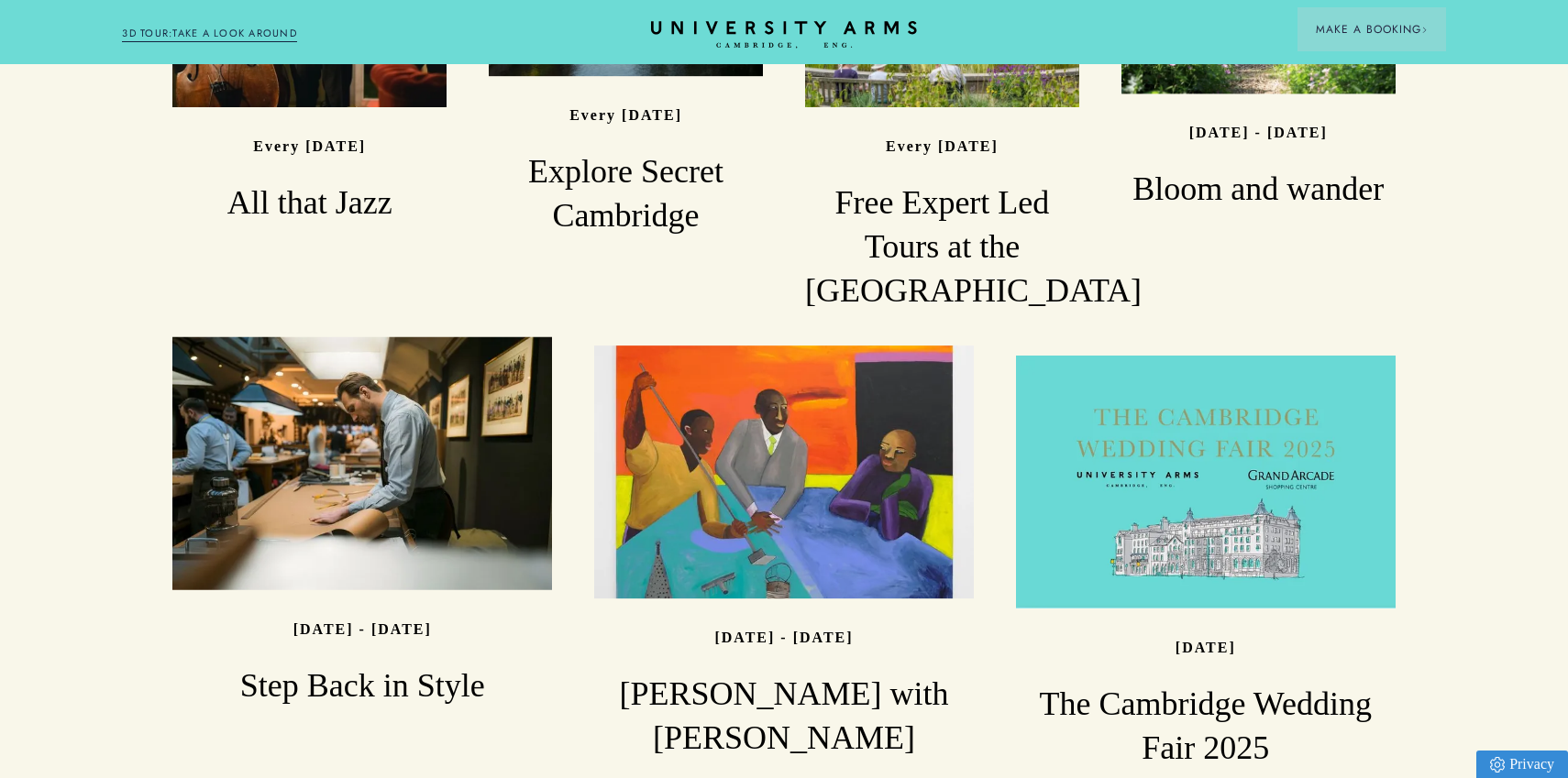
scroll to position [1809, 0]
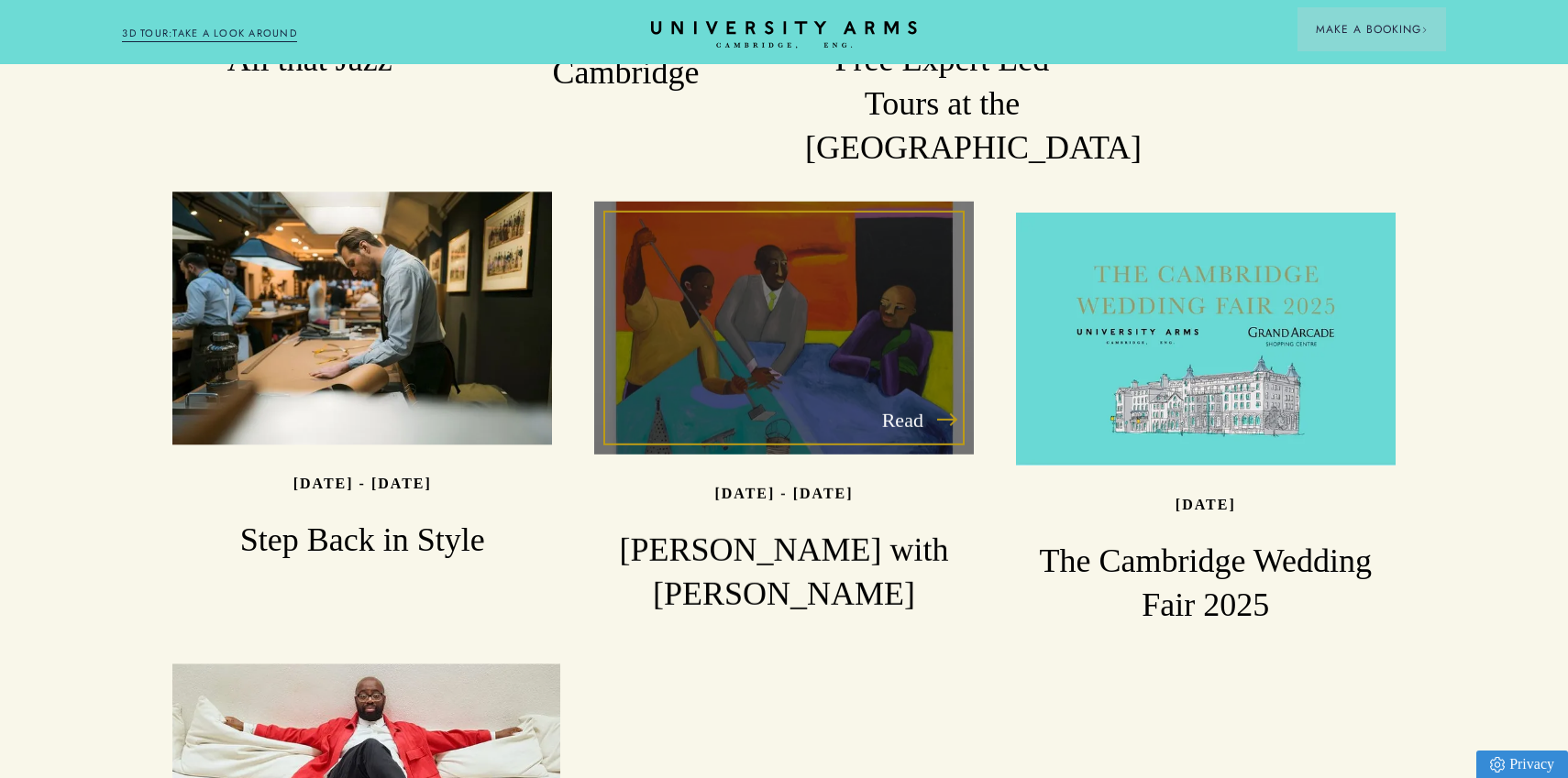
click at [820, 304] on div "Read" at bounding box center [783, 328] width 380 height 253
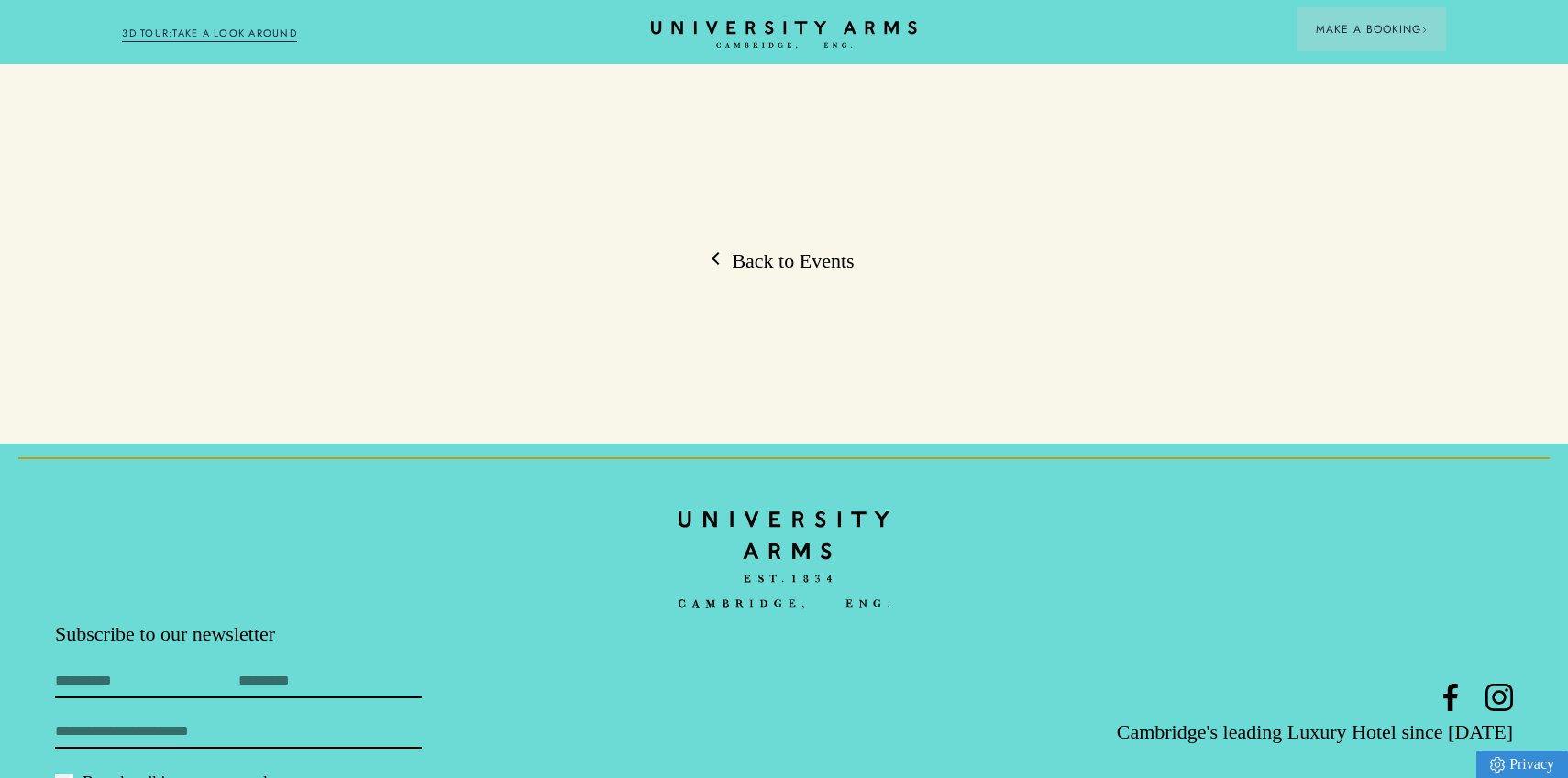
scroll to position [1711, 0]
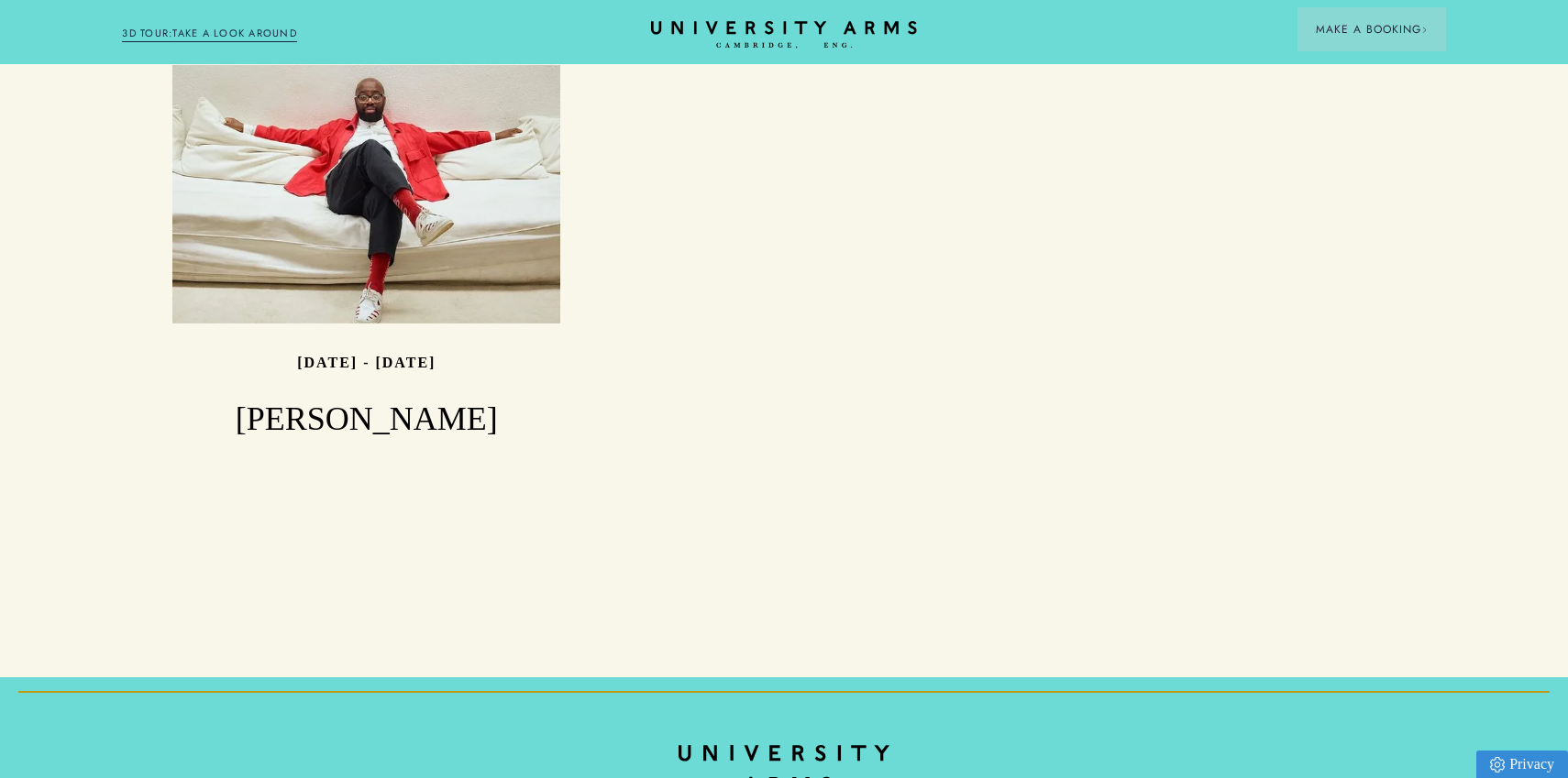
scroll to position [2392, 0]
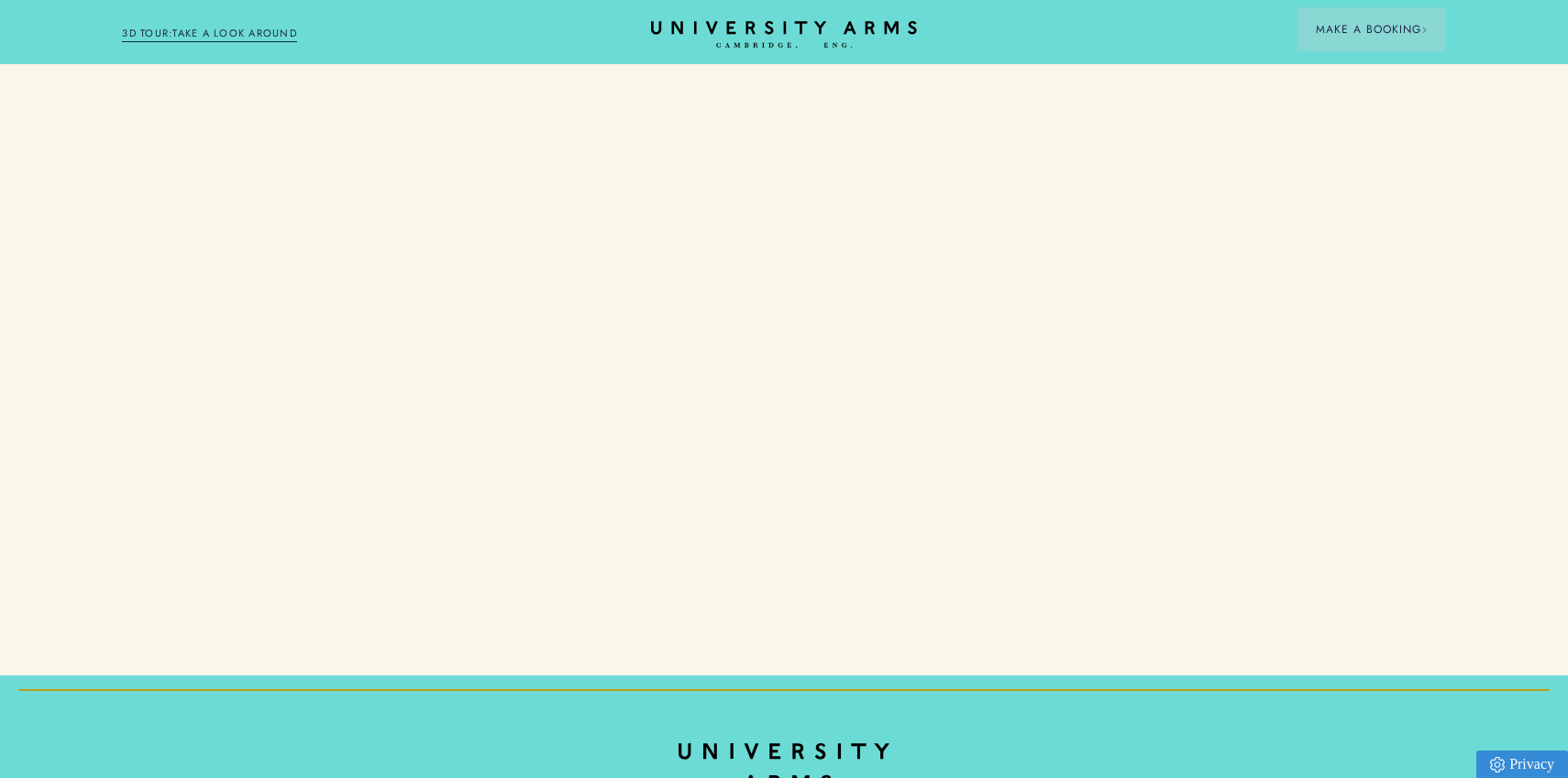
scroll to position [1957, 0]
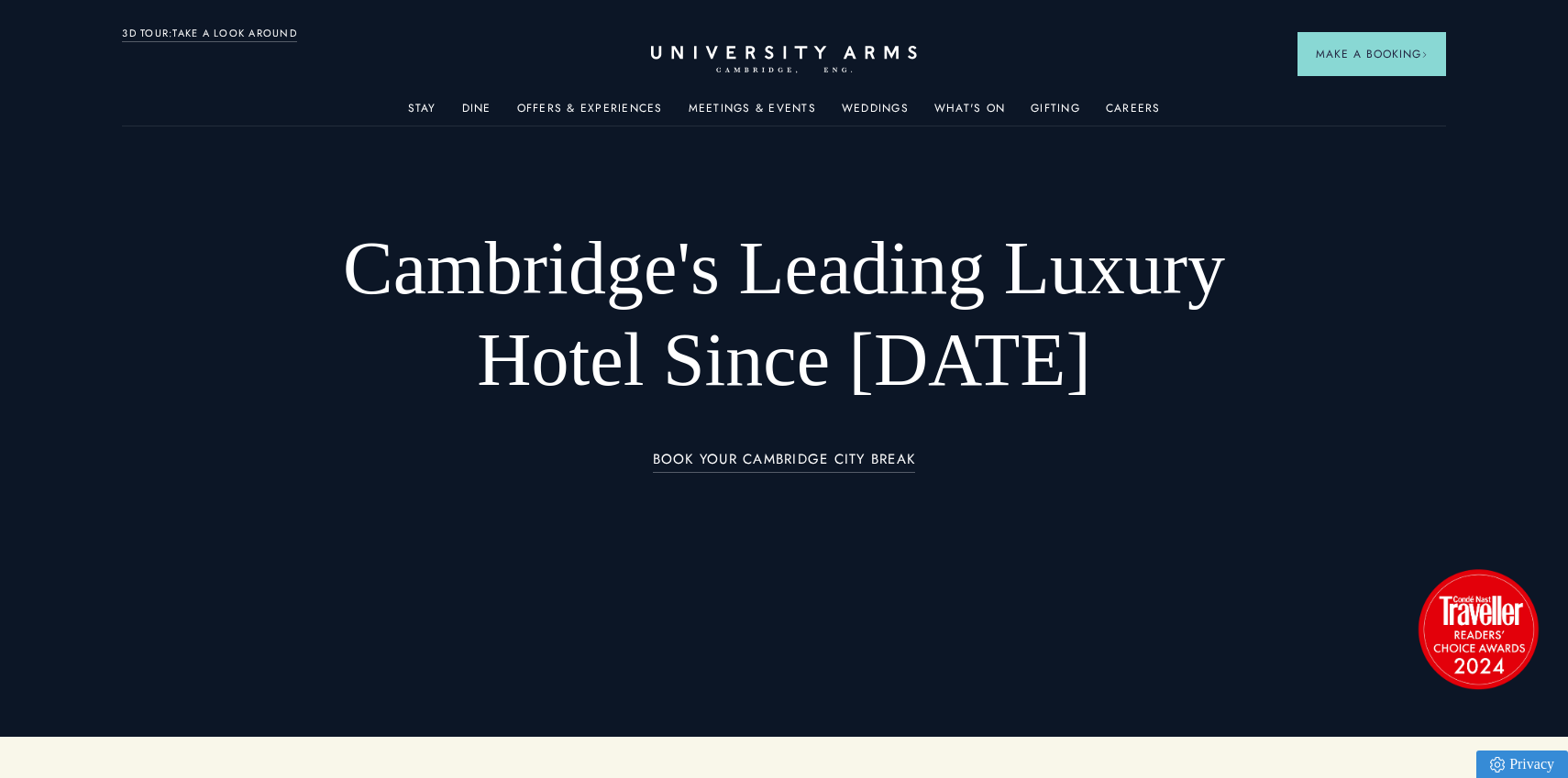
scroll to position [45, 0]
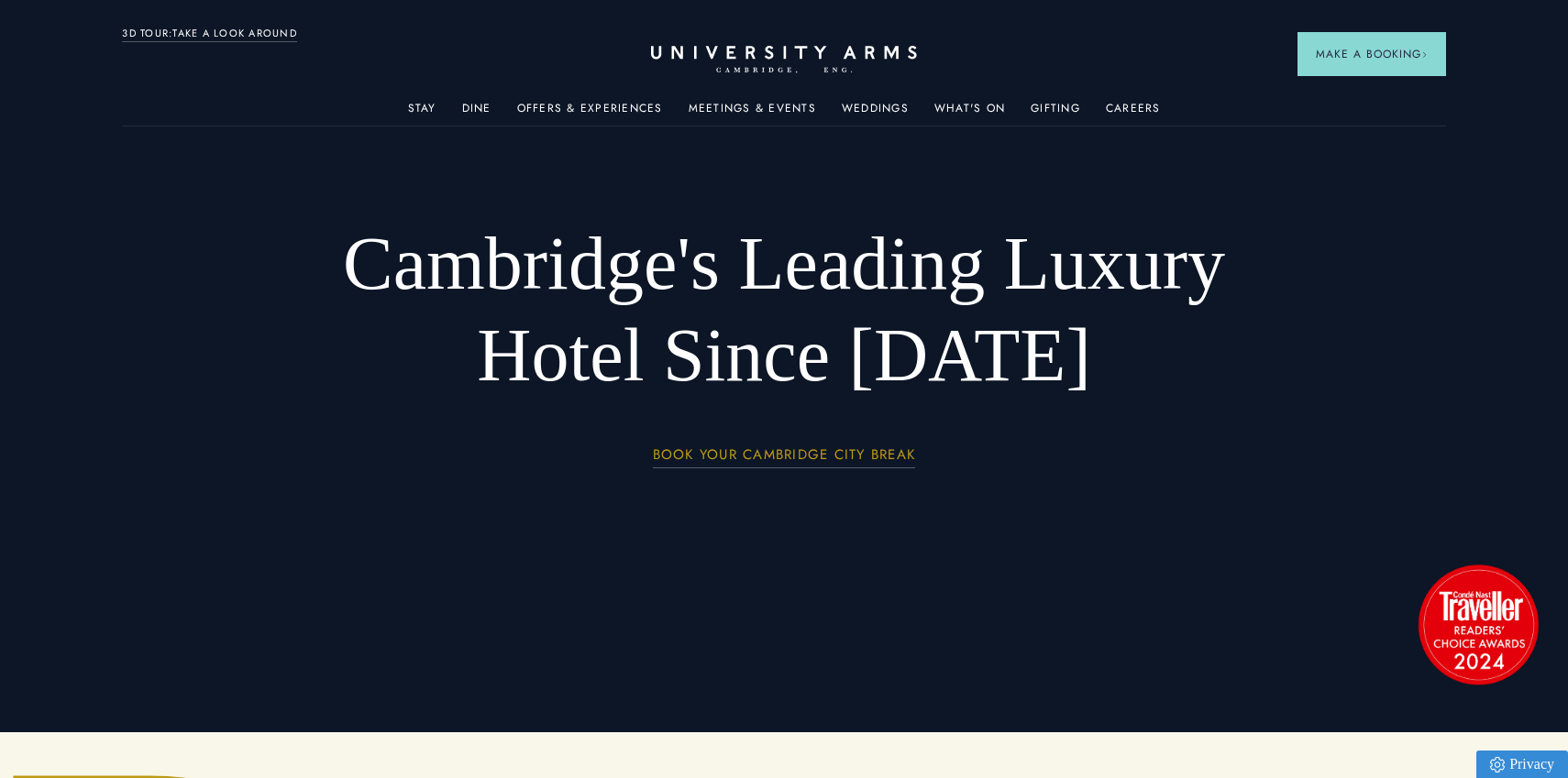
click at [792, 452] on link "BOOK YOUR CAMBRIDGE CITY BREAK" at bounding box center [784, 458] width 263 height 21
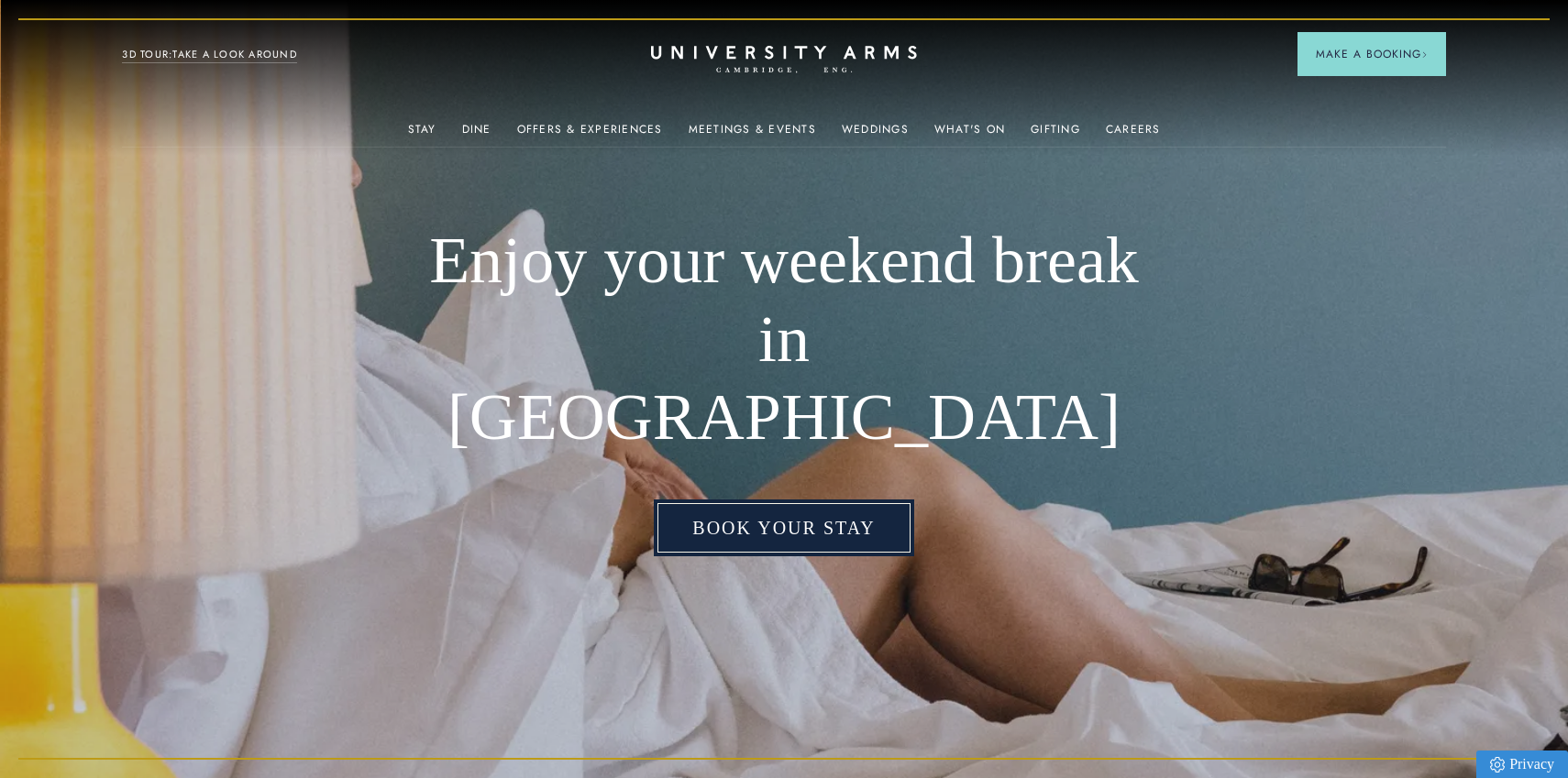
click at [784, 502] on link "Book your stay" at bounding box center [783, 527] width 259 height 57
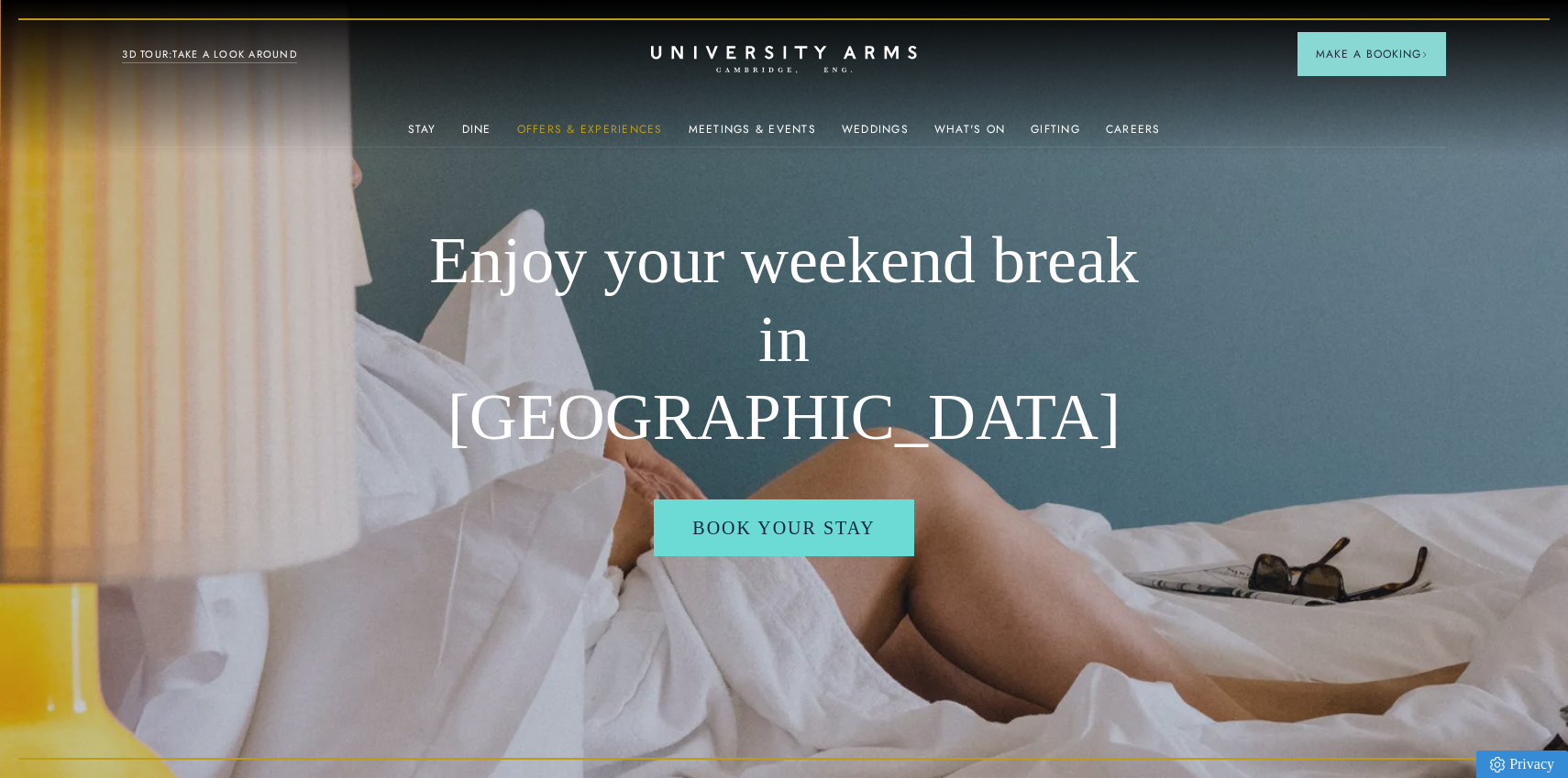
click at [598, 127] on link "Offers & Experiences" at bounding box center [590, 135] width 146 height 24
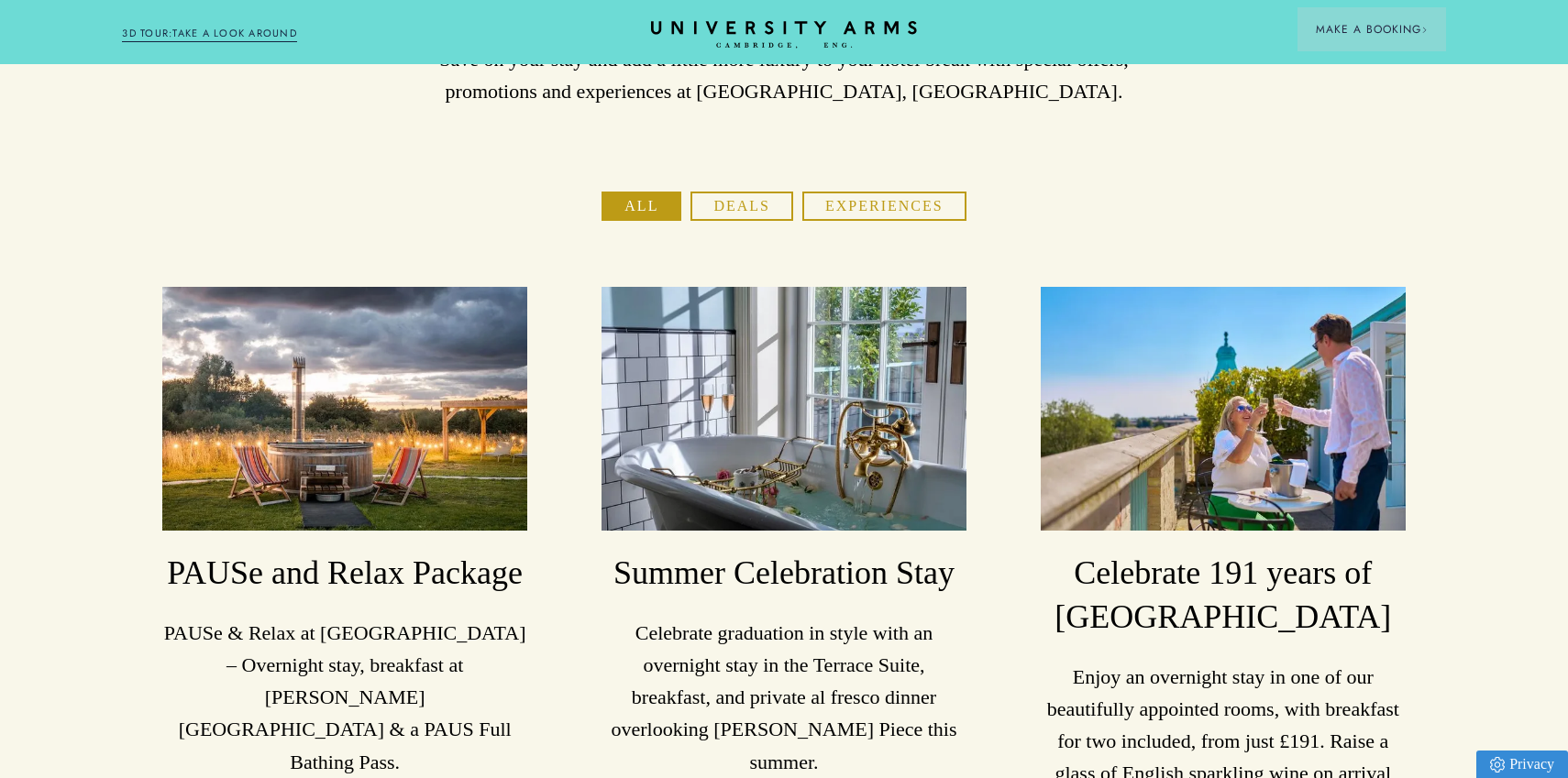
scroll to position [172, 0]
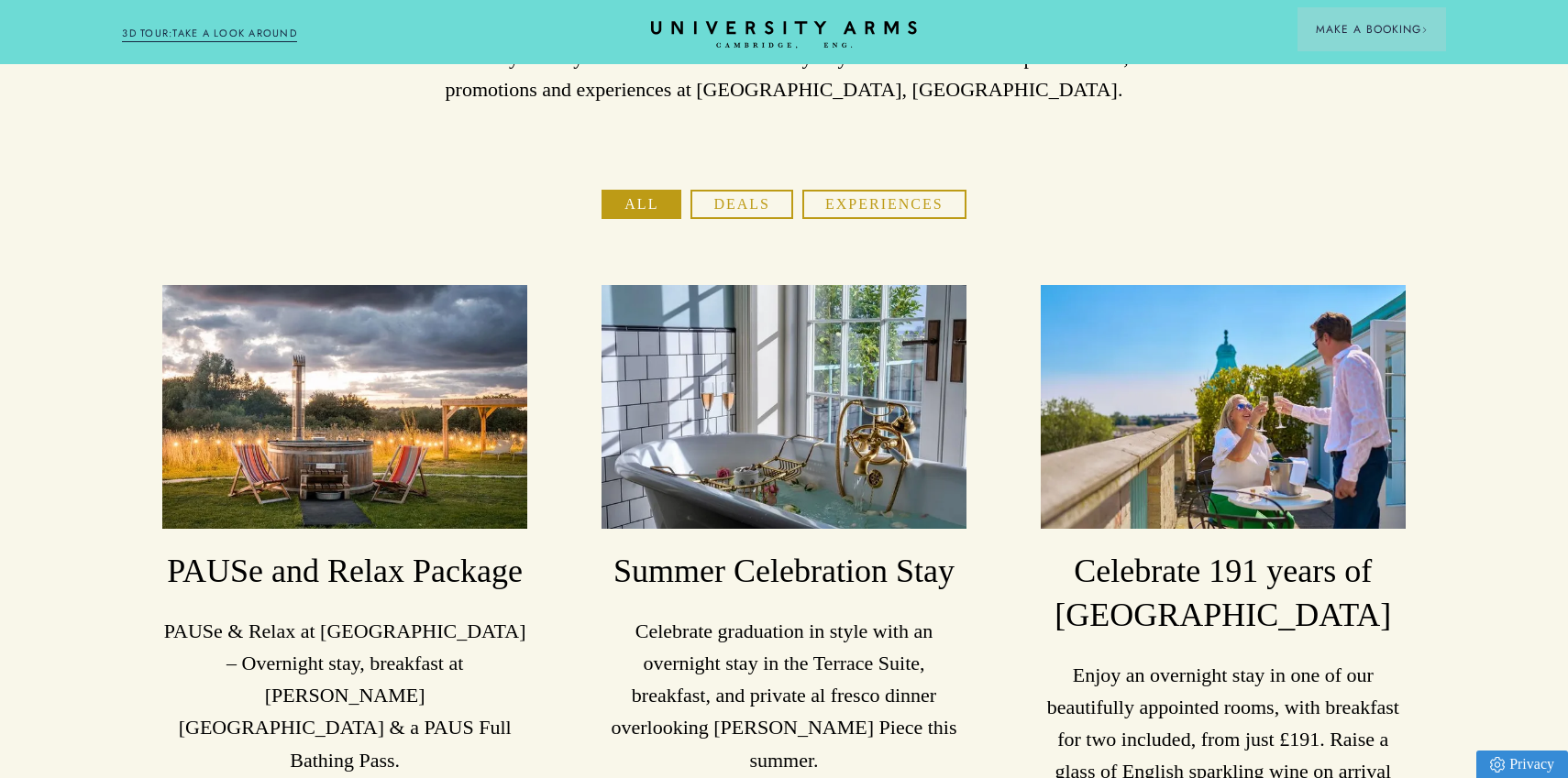
click at [412, 431] on img at bounding box center [345, 407] width 365 height 244
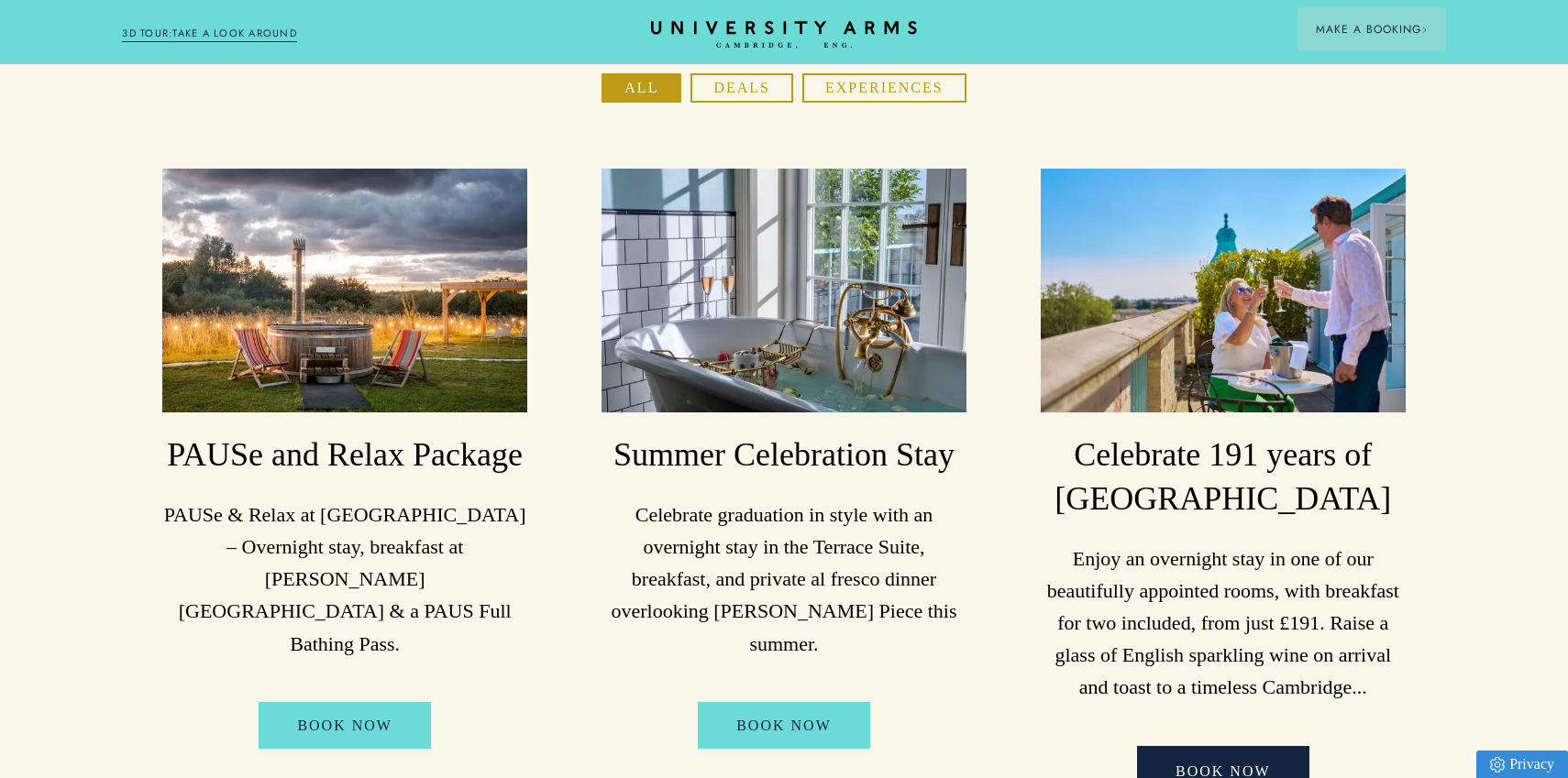
scroll to position [305, 0]
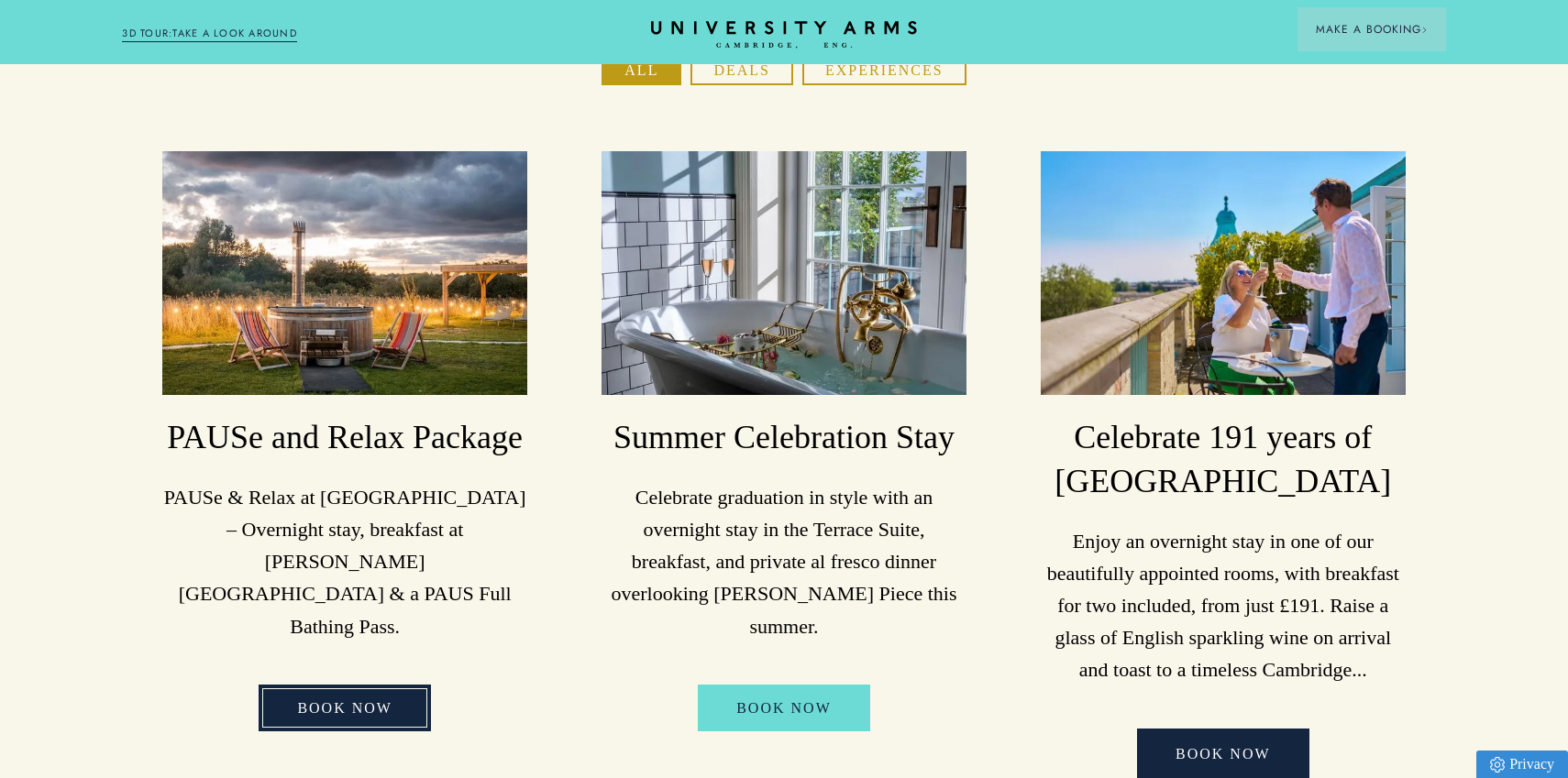
click at [341, 684] on link "BOOK NOW" at bounding box center [345, 707] width 173 height 47
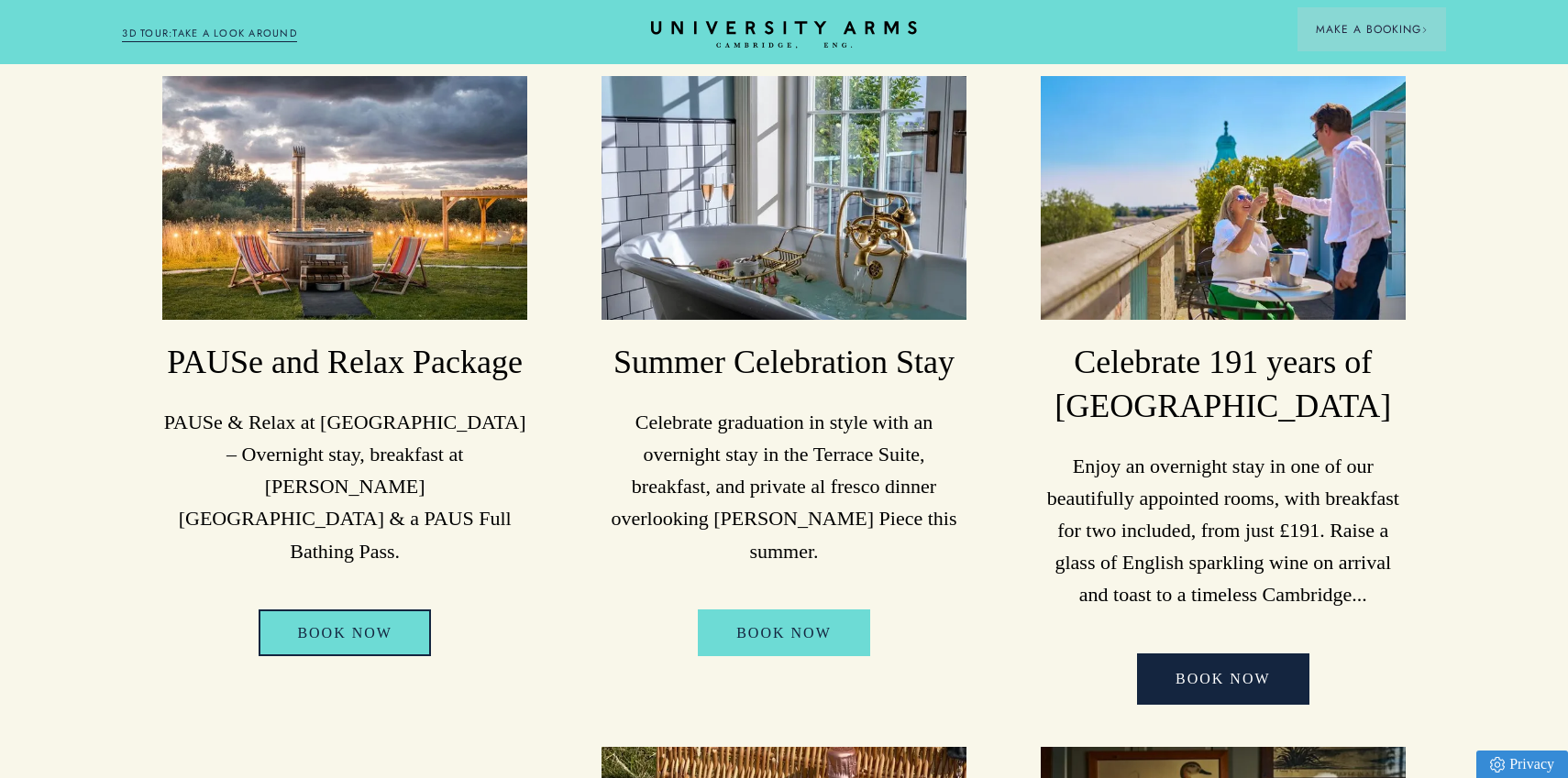
scroll to position [395, 0]
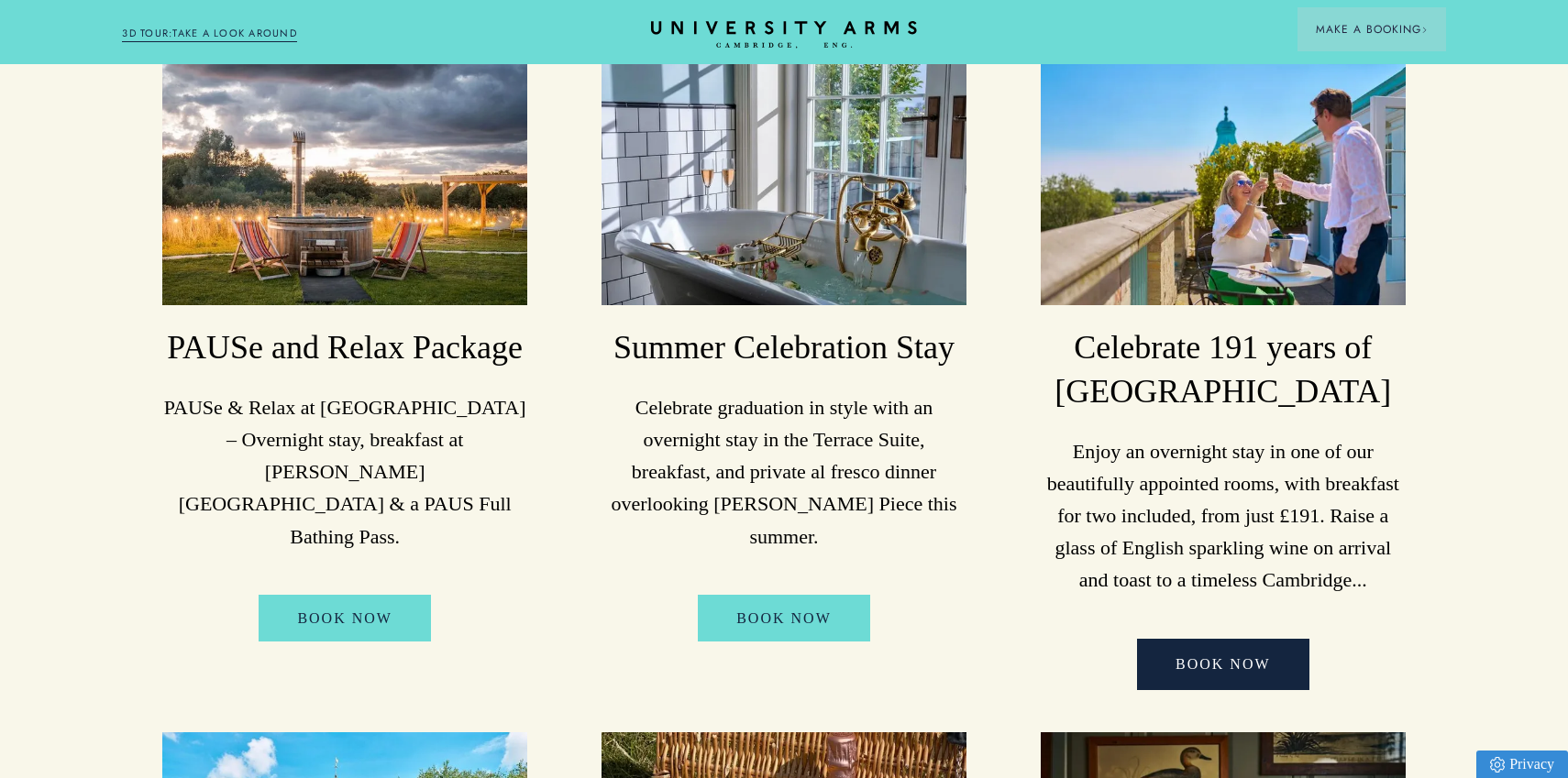
click at [764, 227] on img at bounding box center [783, 183] width 365 height 244
click at [764, 595] on link "BOOK NOW" at bounding box center [784, 617] width 173 height 47
click at [1223, 665] on link "BOOK NOW" at bounding box center [1223, 664] width 173 height 51
click at [1201, 179] on img at bounding box center [1222, 183] width 365 height 244
click at [1163, 344] on h3 "Celebrate 191 years of [GEOGRAPHIC_DATA]" at bounding box center [1222, 370] width 365 height 88
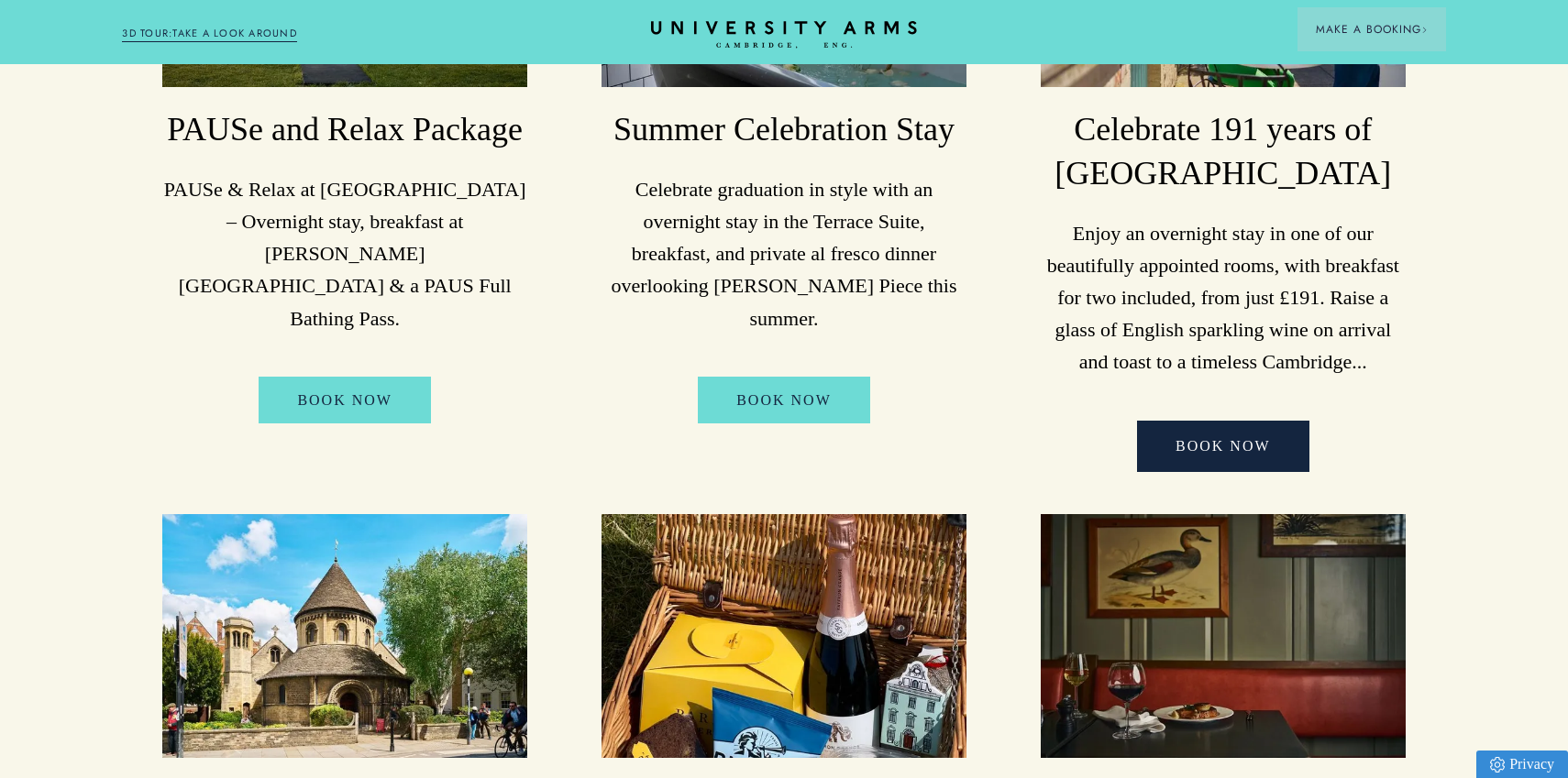
scroll to position [626, 0]
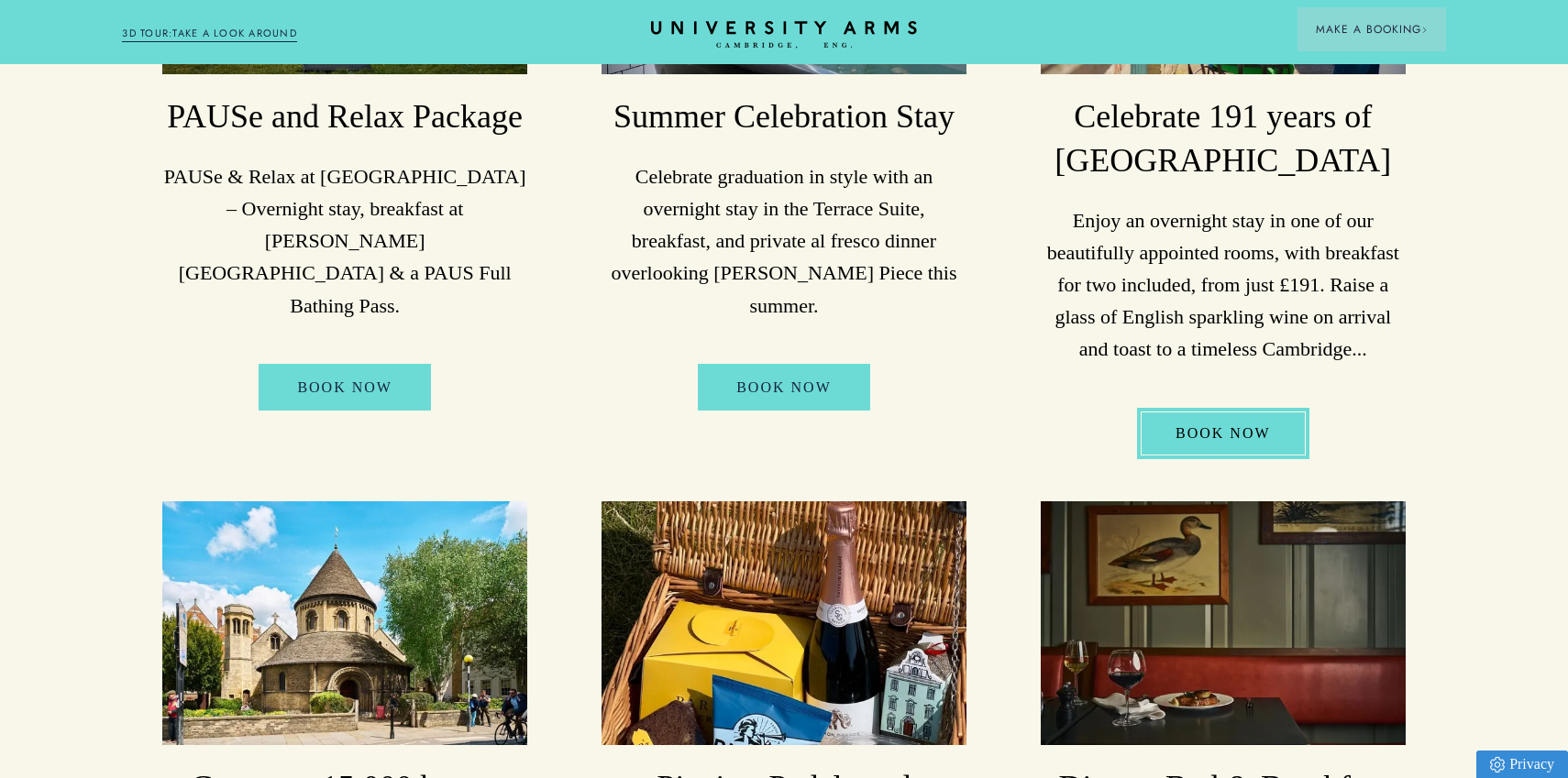
click at [1198, 431] on link "BOOK NOW" at bounding box center [1223, 433] width 173 height 51
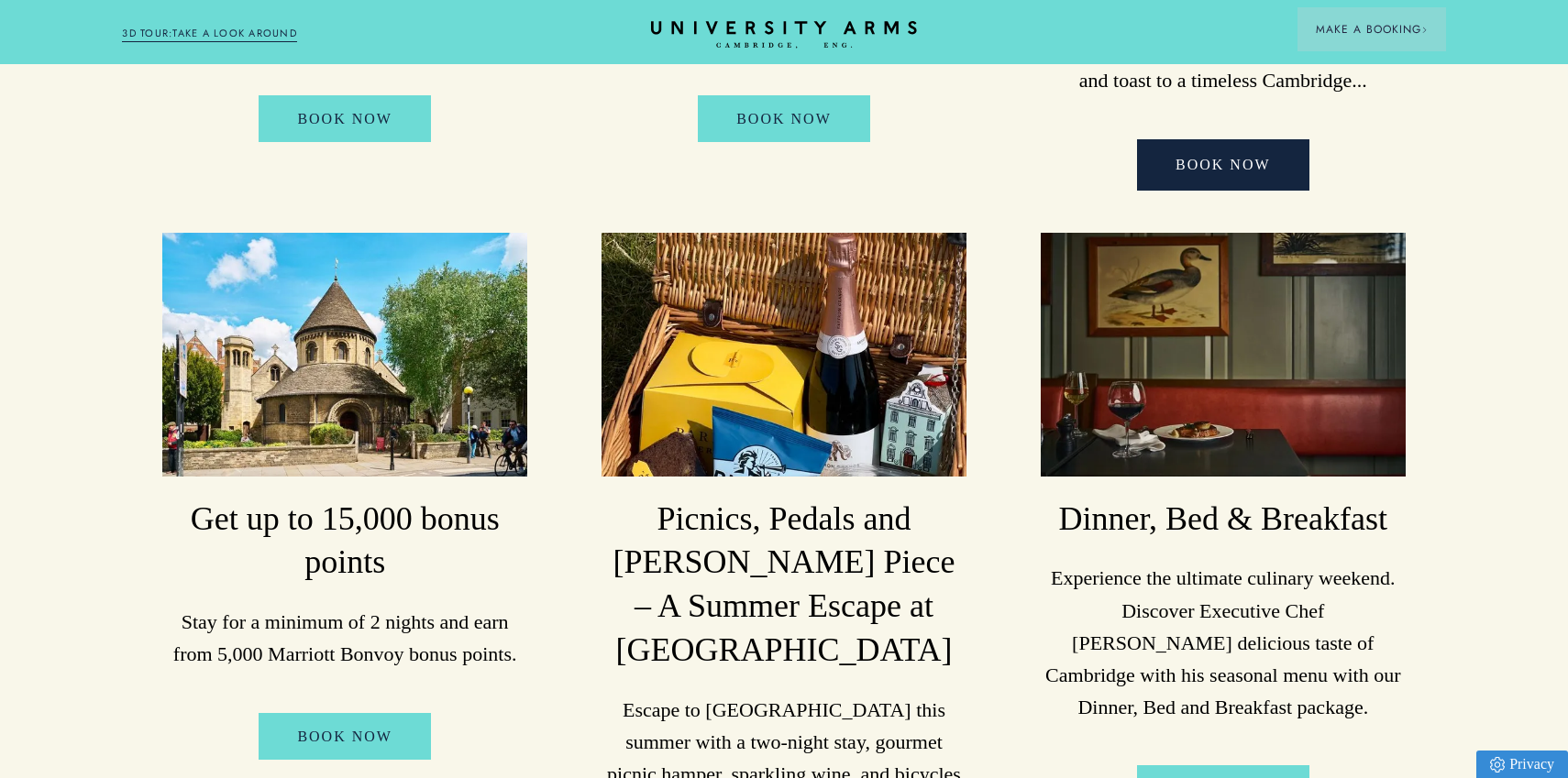
scroll to position [993, 0]
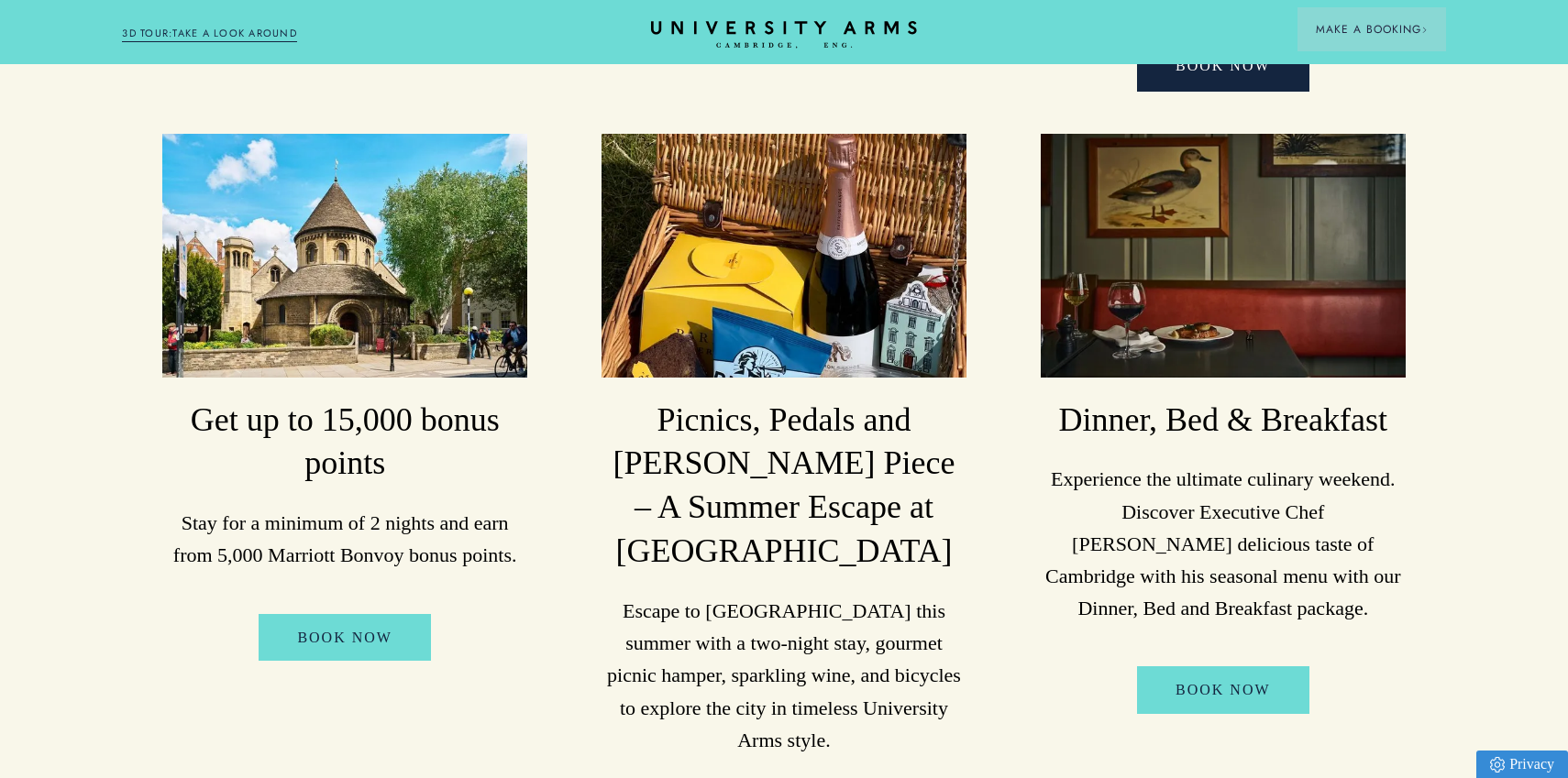
click at [364, 558] on p "Stay for a minimum of 2 nights and earn from 5,000 Marriott Bonvoy bonus points." at bounding box center [345, 538] width 365 height 64
click at [403, 344] on img at bounding box center [345, 255] width 365 height 244
click at [344, 644] on link "Book Now" at bounding box center [345, 637] width 173 height 47
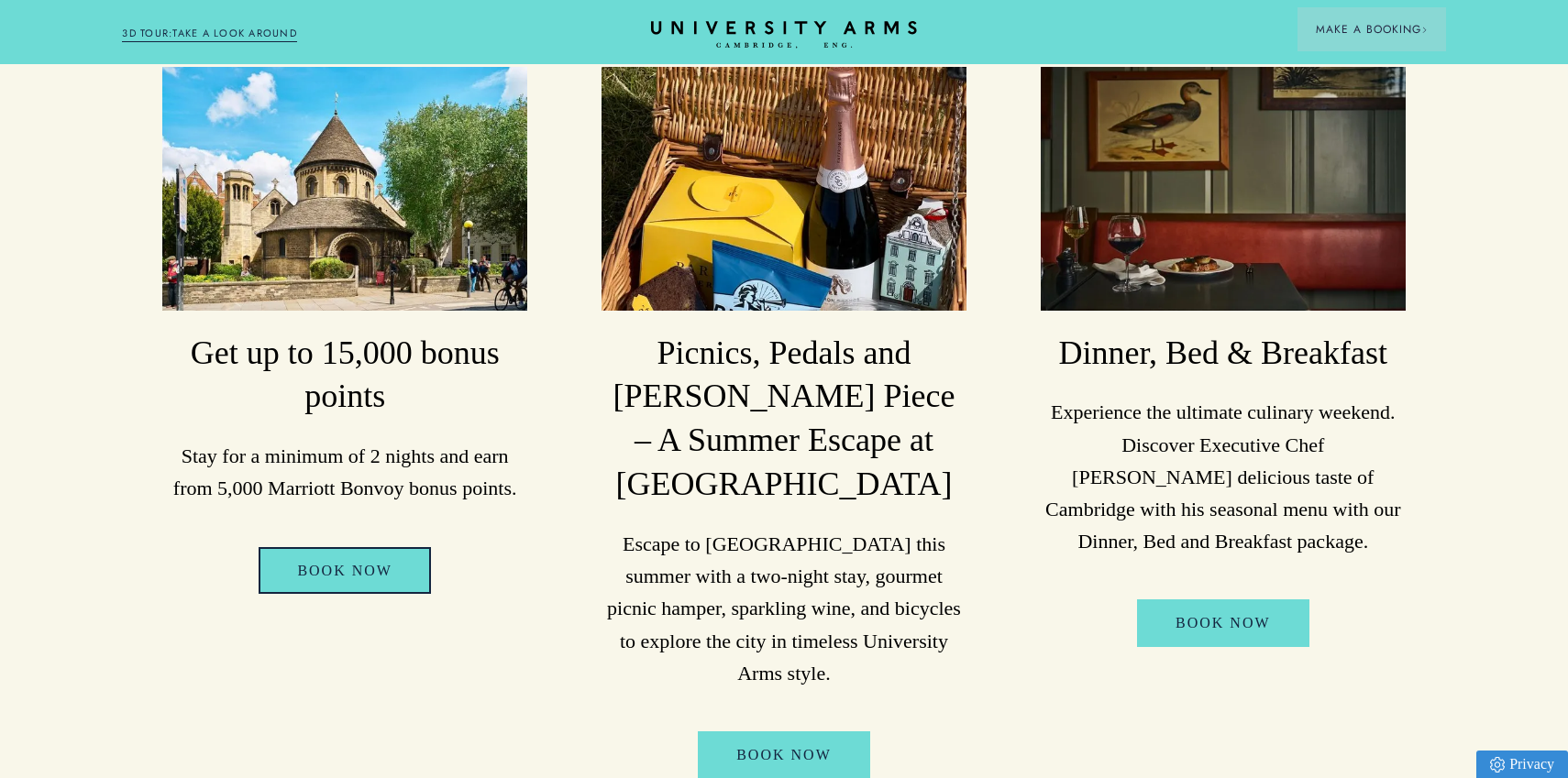
scroll to position [1061, 0]
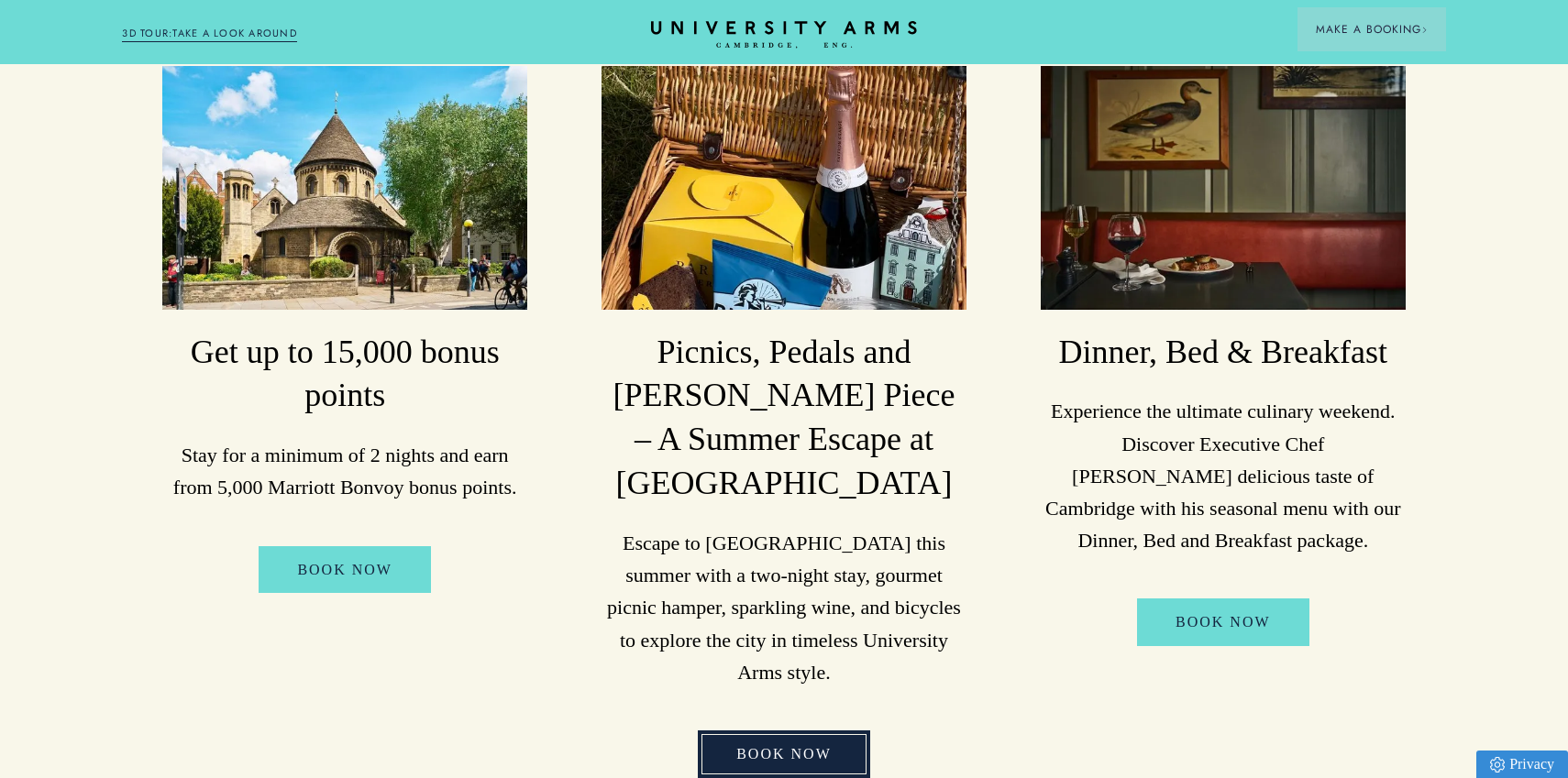
click at [804, 731] on link "BOOK NOW" at bounding box center [784, 754] width 173 height 47
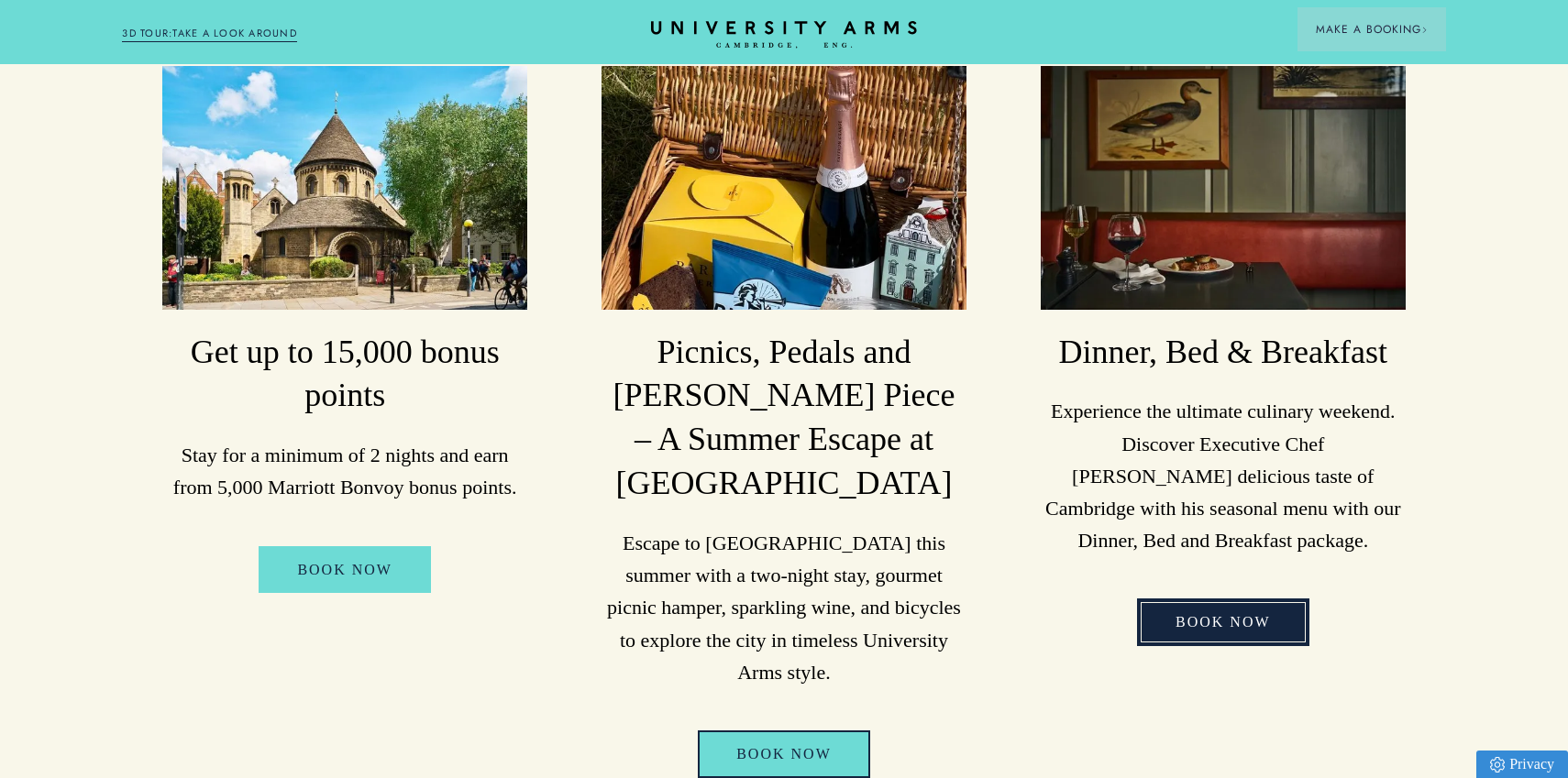
click at [1231, 610] on link "Book Now" at bounding box center [1223, 621] width 173 height 47
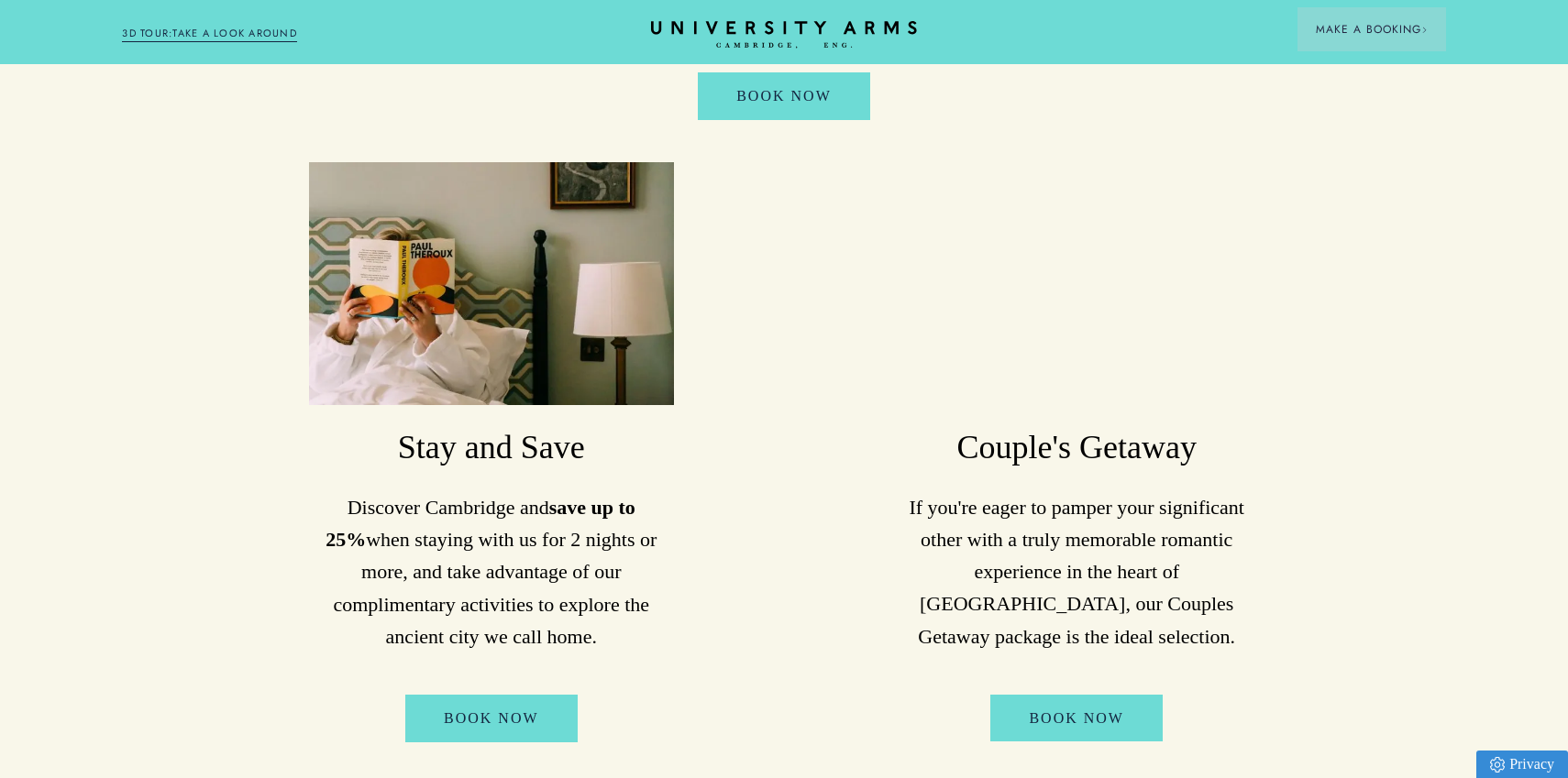
scroll to position [1849, 0]
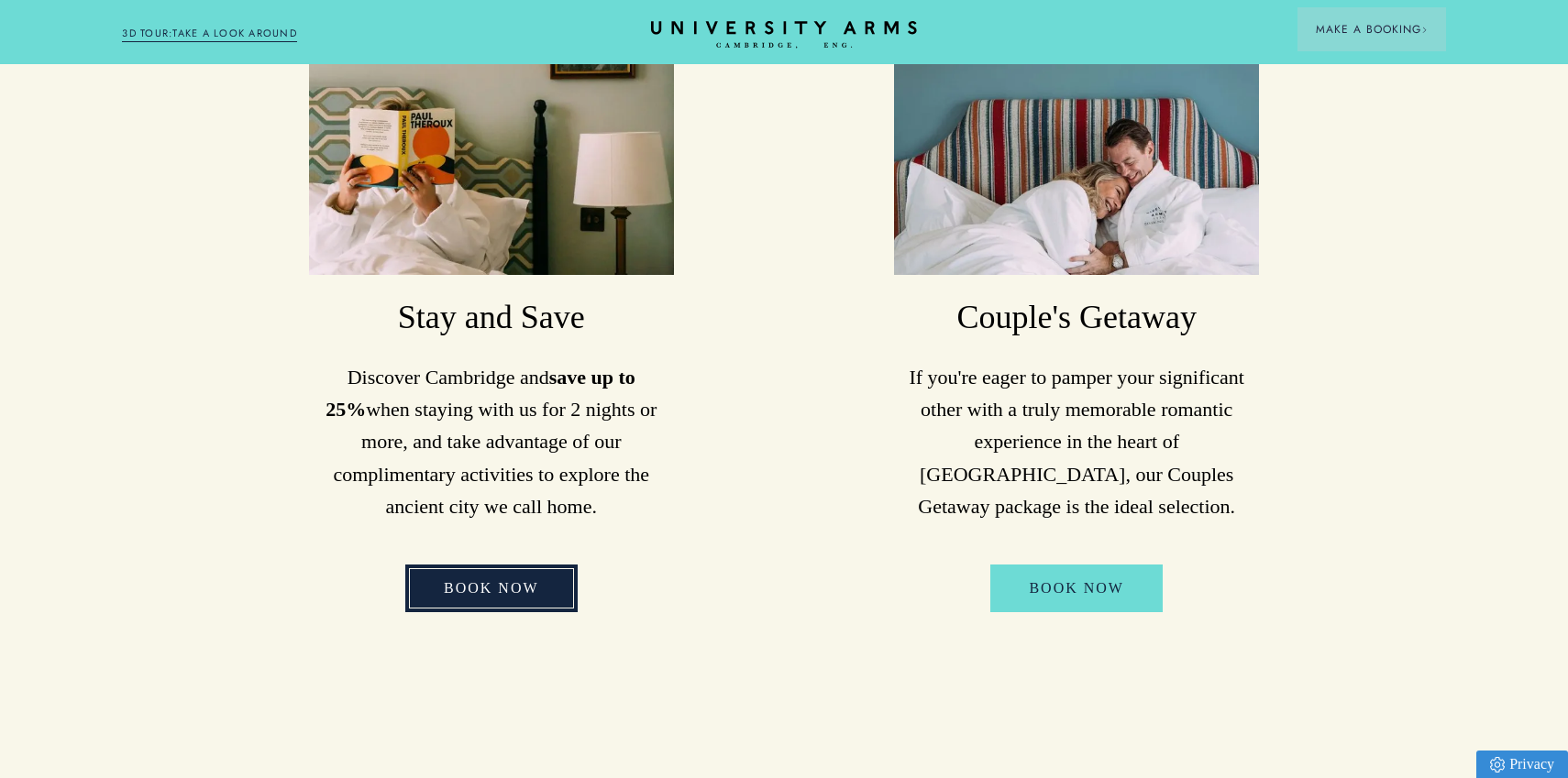
click at [504, 564] on link "Book Now" at bounding box center [491, 588] width 173 height 47
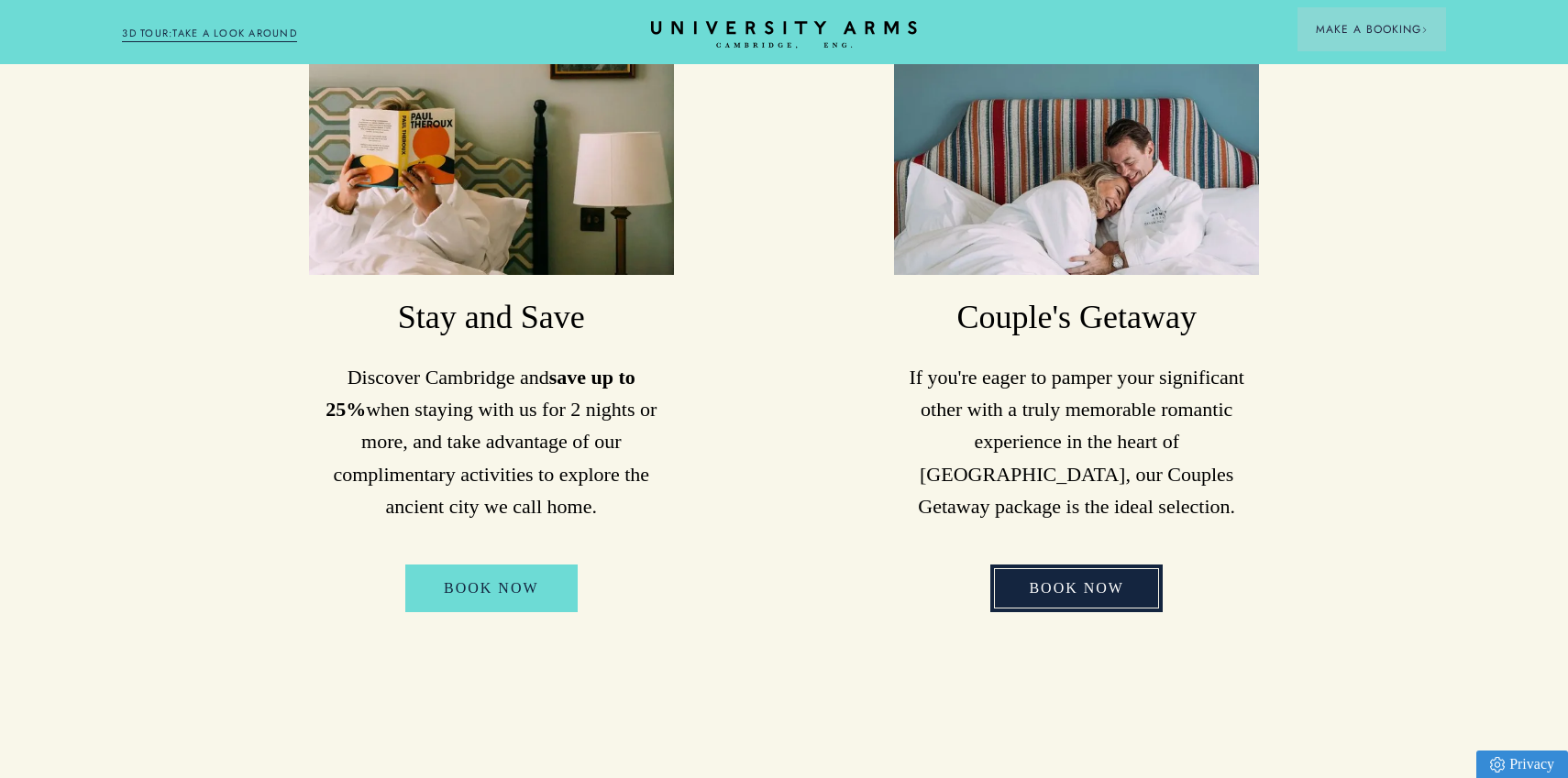
click at [1039, 564] on link "Book Now" at bounding box center [1077, 588] width 173 height 47
